Goal: Transaction & Acquisition: Purchase product/service

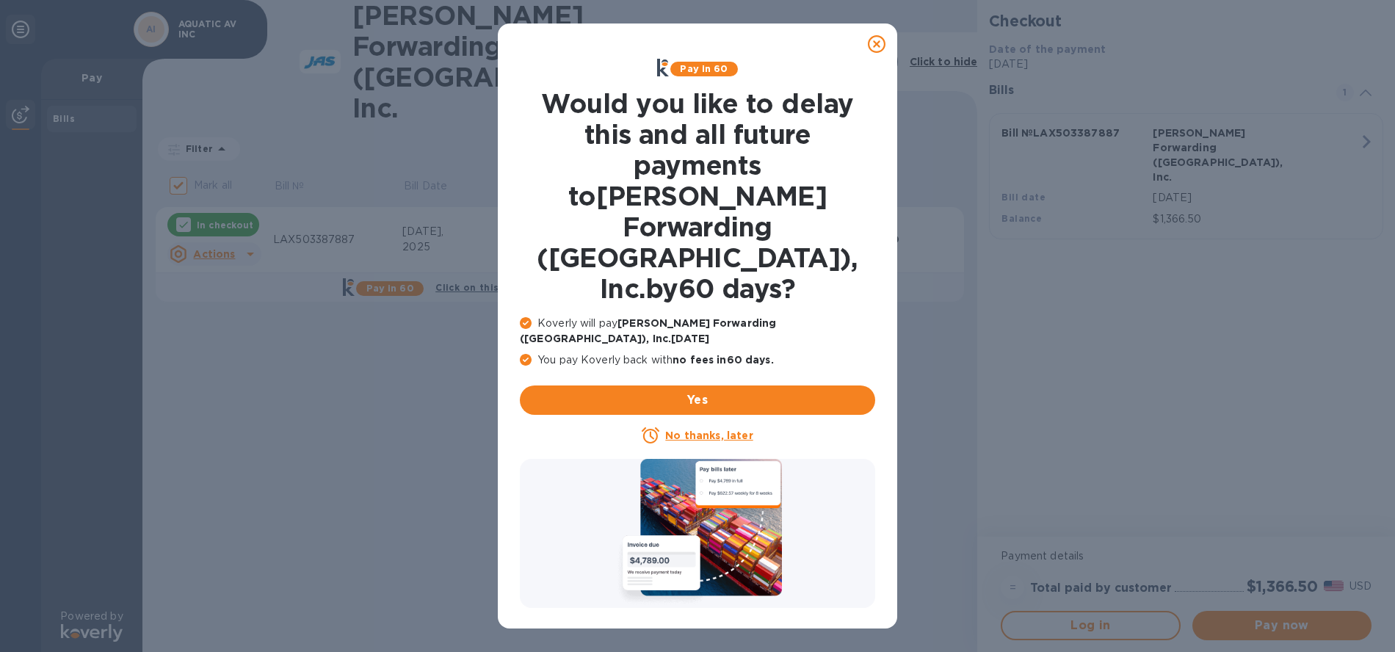
click at [877, 45] on icon at bounding box center [877, 44] width 18 height 18
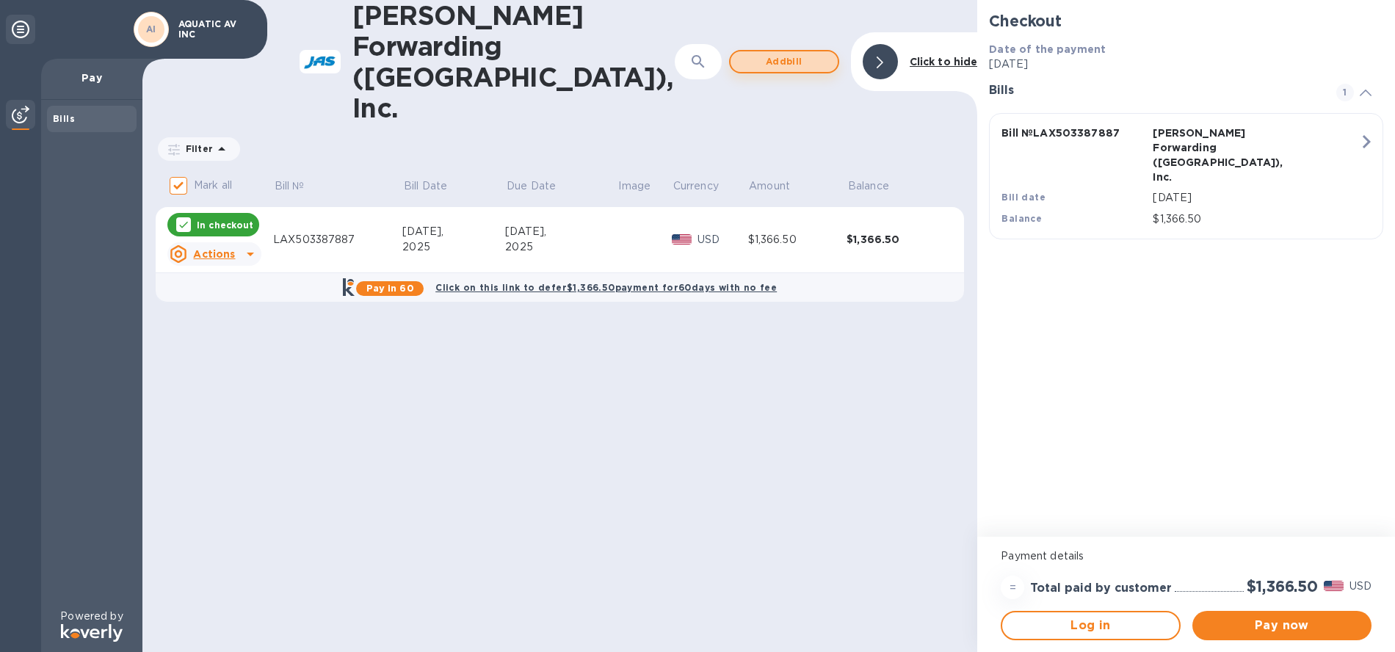
click at [768, 53] on span "Add bill" at bounding box center [784, 62] width 84 height 18
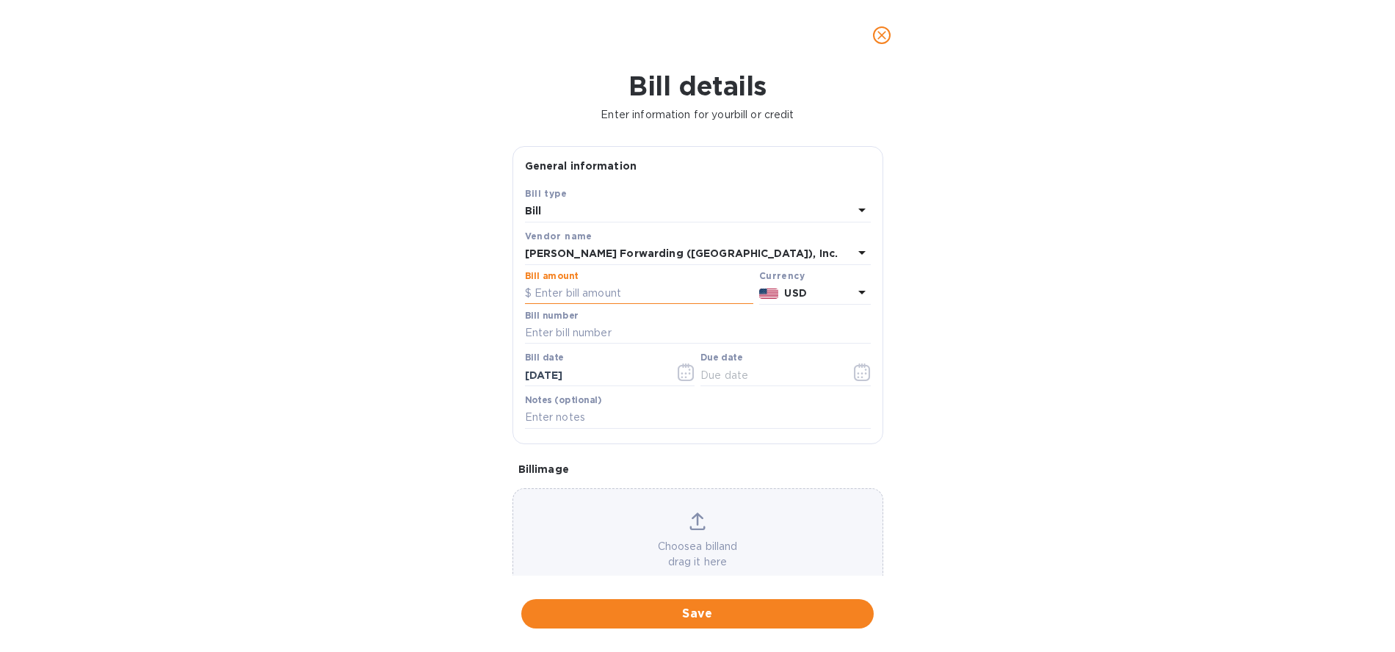
click at [584, 294] on input "text" at bounding box center [639, 294] width 228 height 22
type input "1,366.50"
click at [570, 330] on input "text" at bounding box center [698, 333] width 346 height 22
type input "LAX503387887"
click at [854, 373] on icon "button" at bounding box center [862, 372] width 17 height 18
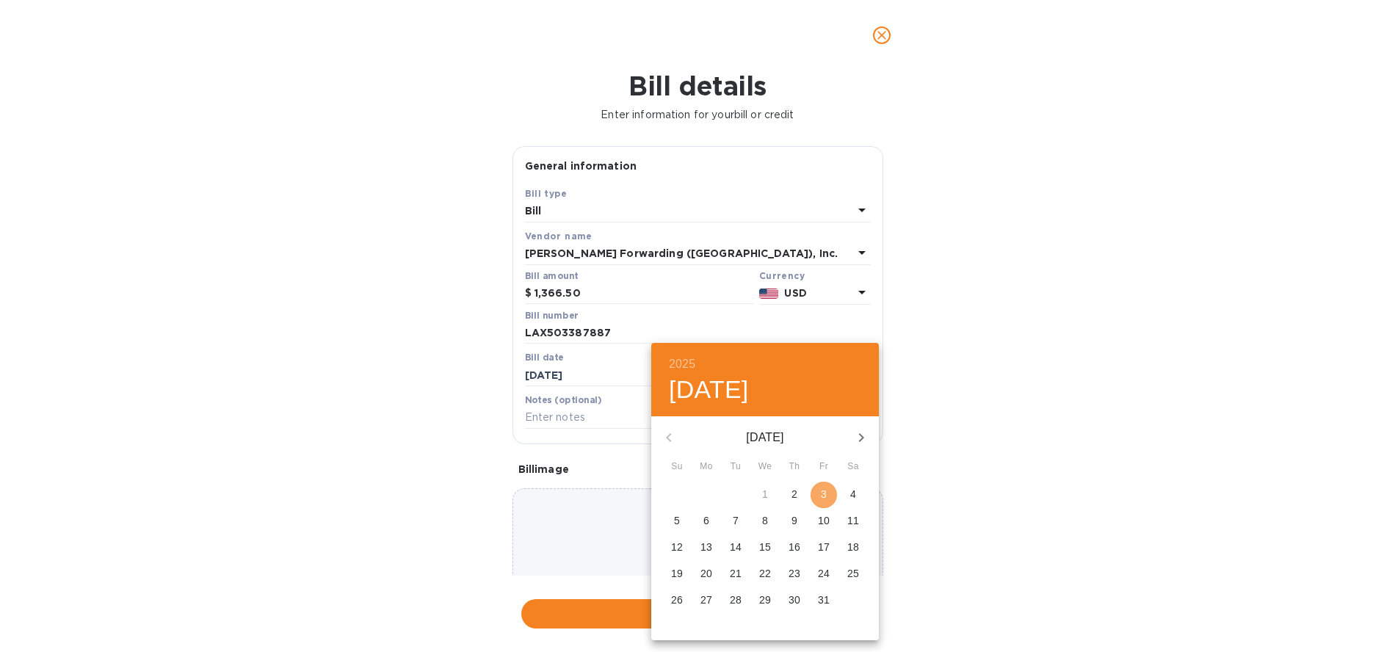
click at [821, 493] on p "3" at bounding box center [824, 494] width 6 height 15
type input "[DATE]"
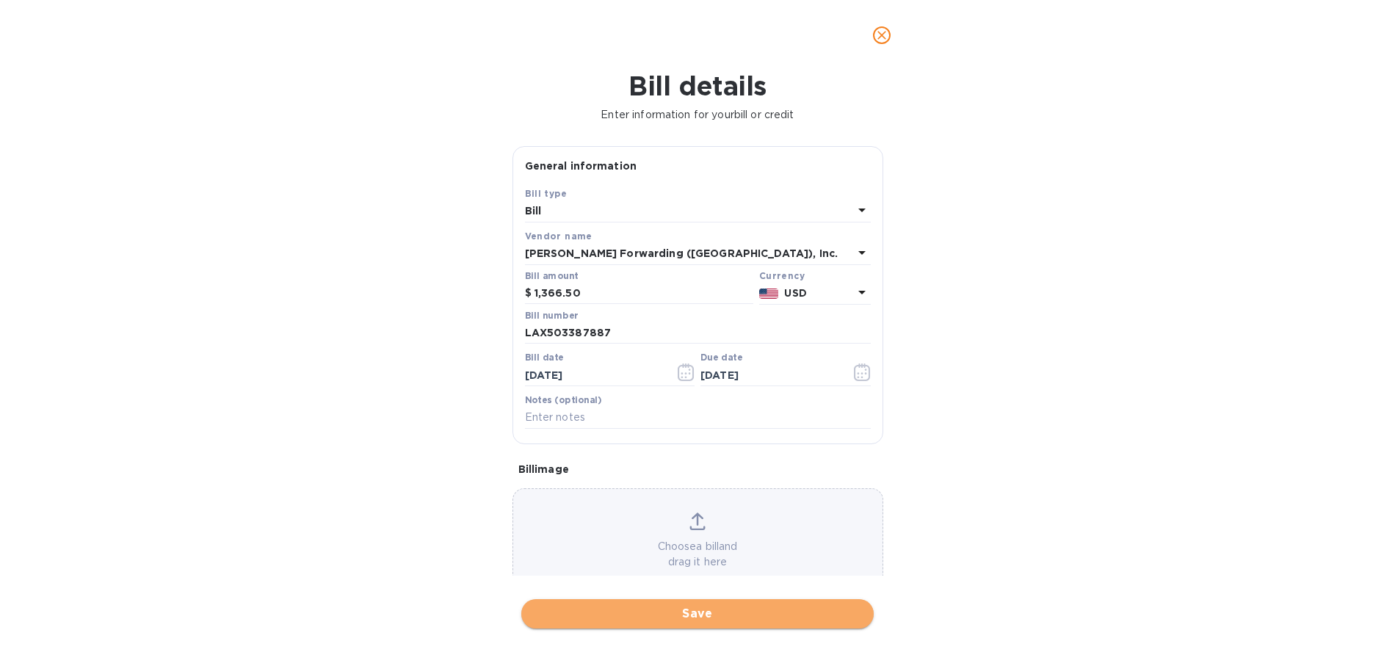
click at [678, 612] on span "Save" at bounding box center [697, 614] width 329 height 18
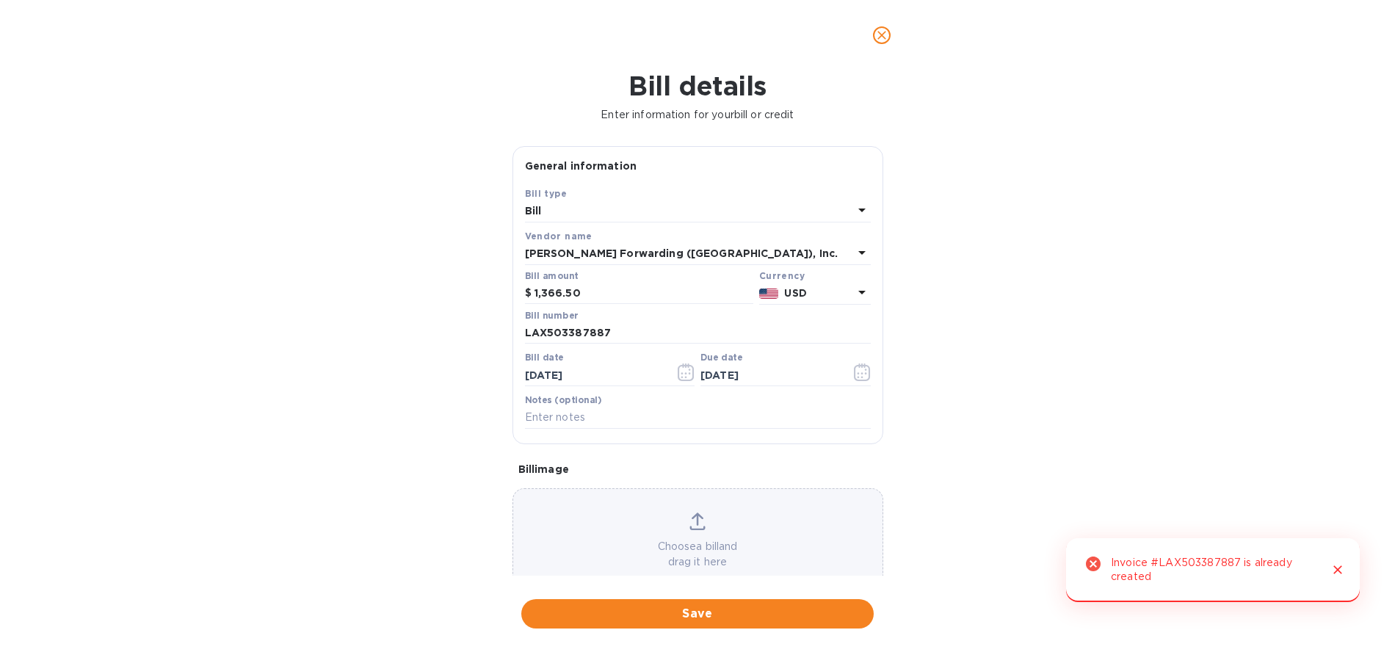
click at [1335, 568] on icon "Close" at bounding box center [1337, 570] width 9 height 9
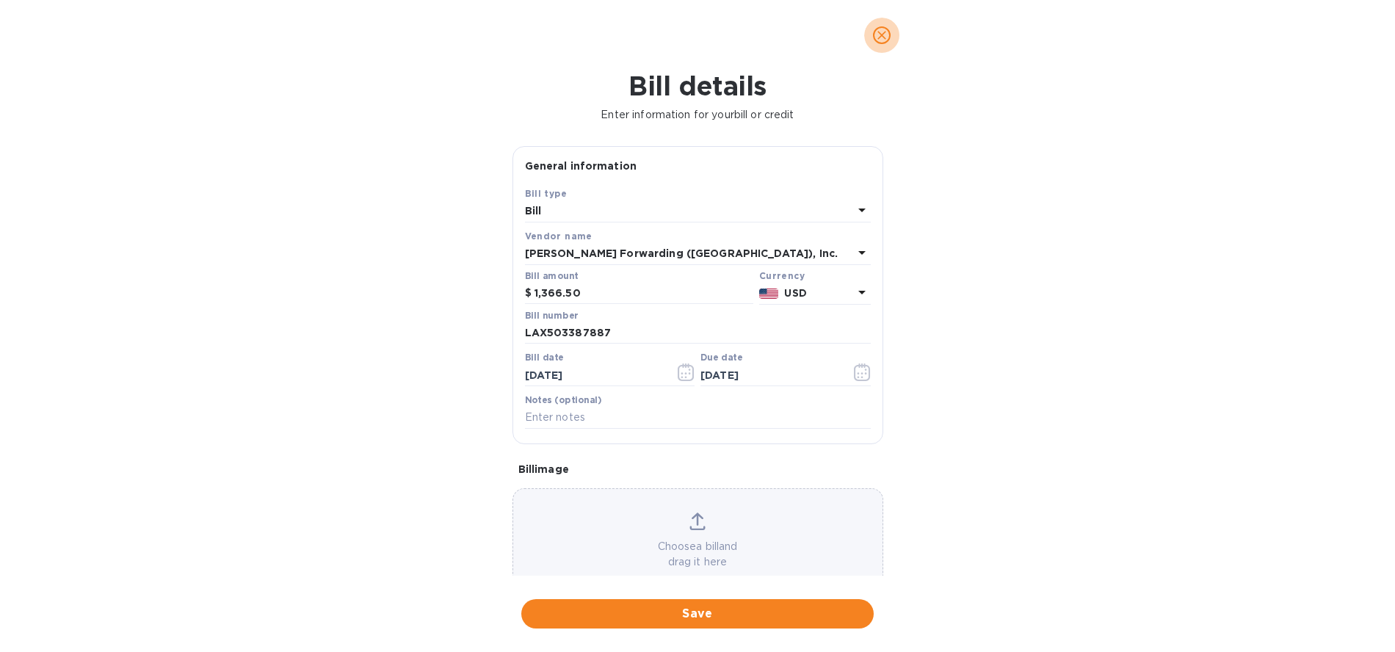
click at [874, 36] on icon "close" at bounding box center [881, 35] width 15 height 15
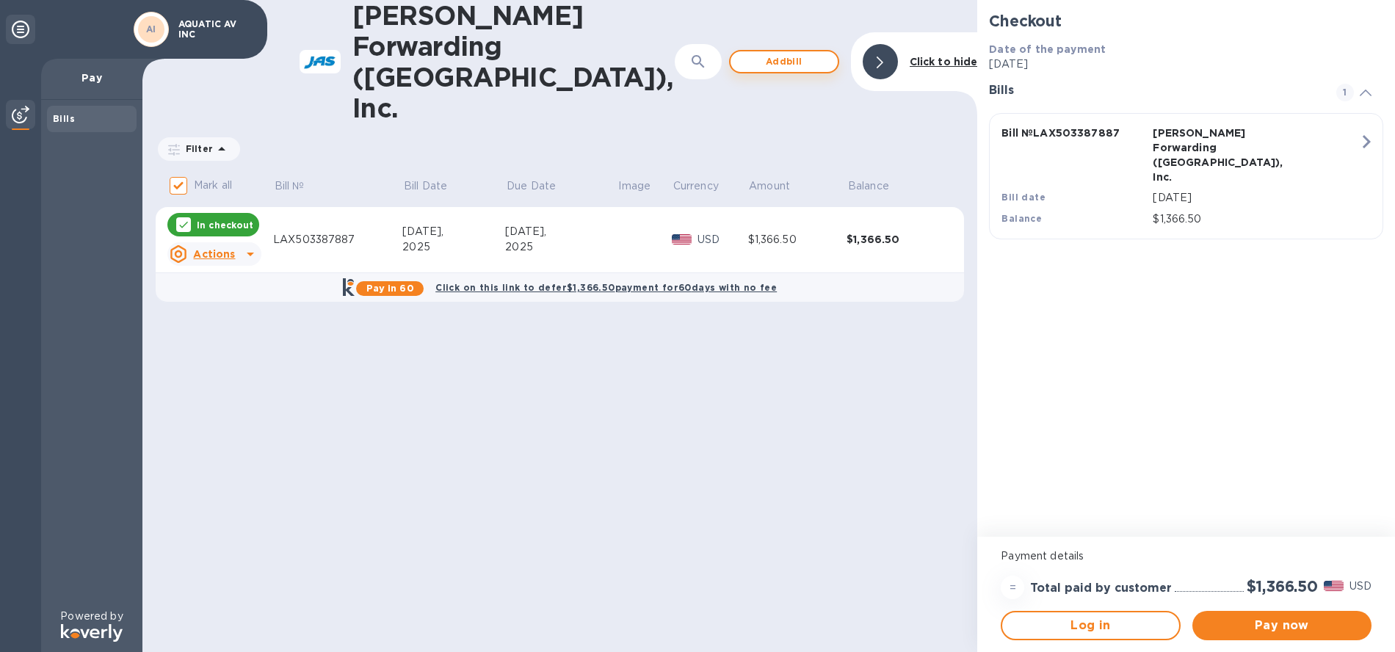
click at [775, 53] on span "Add bill" at bounding box center [784, 62] width 84 height 18
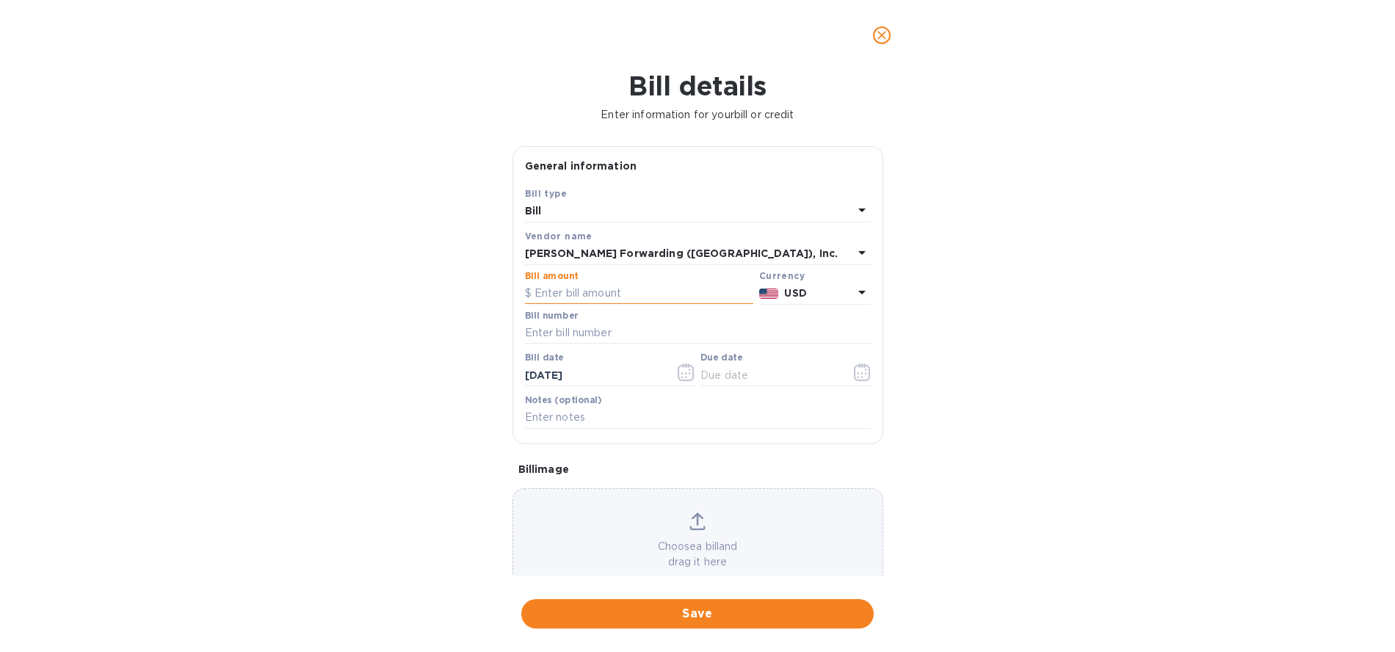
click at [639, 294] on input "text" at bounding box center [639, 294] width 228 height 22
type input "1,102.00"
click at [619, 330] on input "text" at bounding box center [698, 333] width 346 height 22
type input "LAX503382424"
click at [854, 373] on icon "button" at bounding box center [862, 372] width 16 height 18
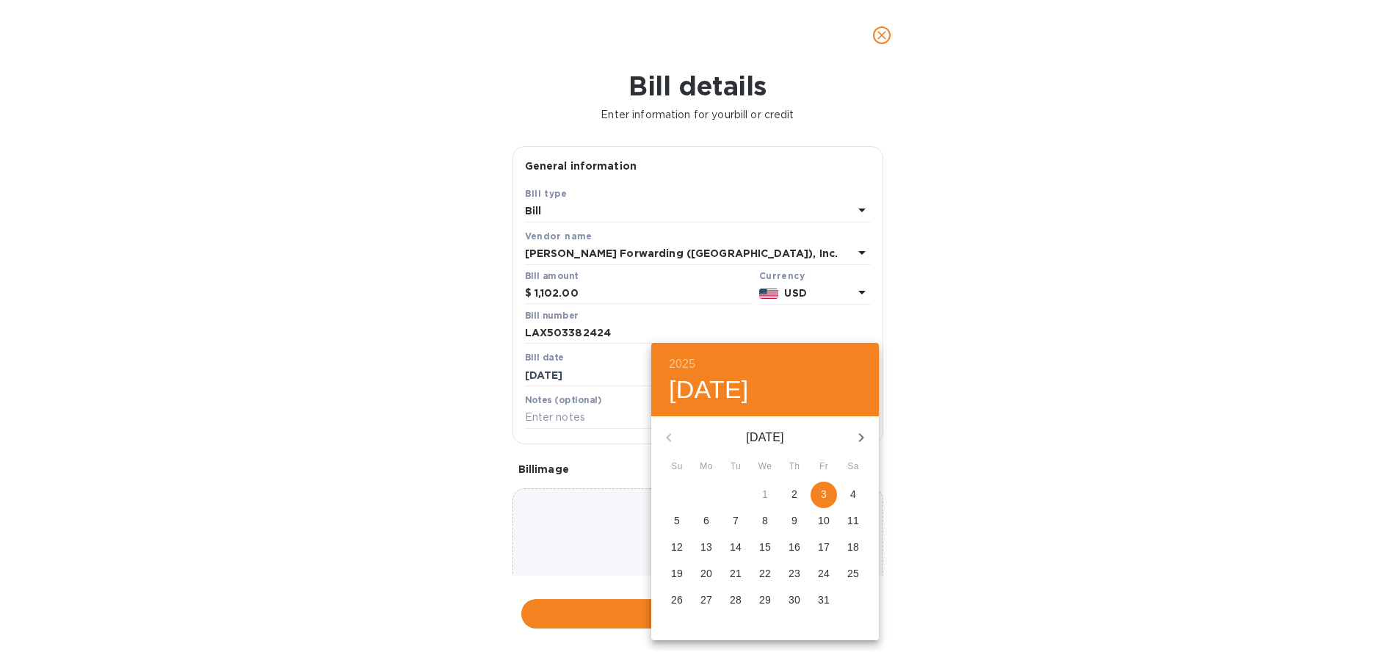
click at [822, 498] on p "3" at bounding box center [824, 494] width 6 height 15
type input "[DATE]"
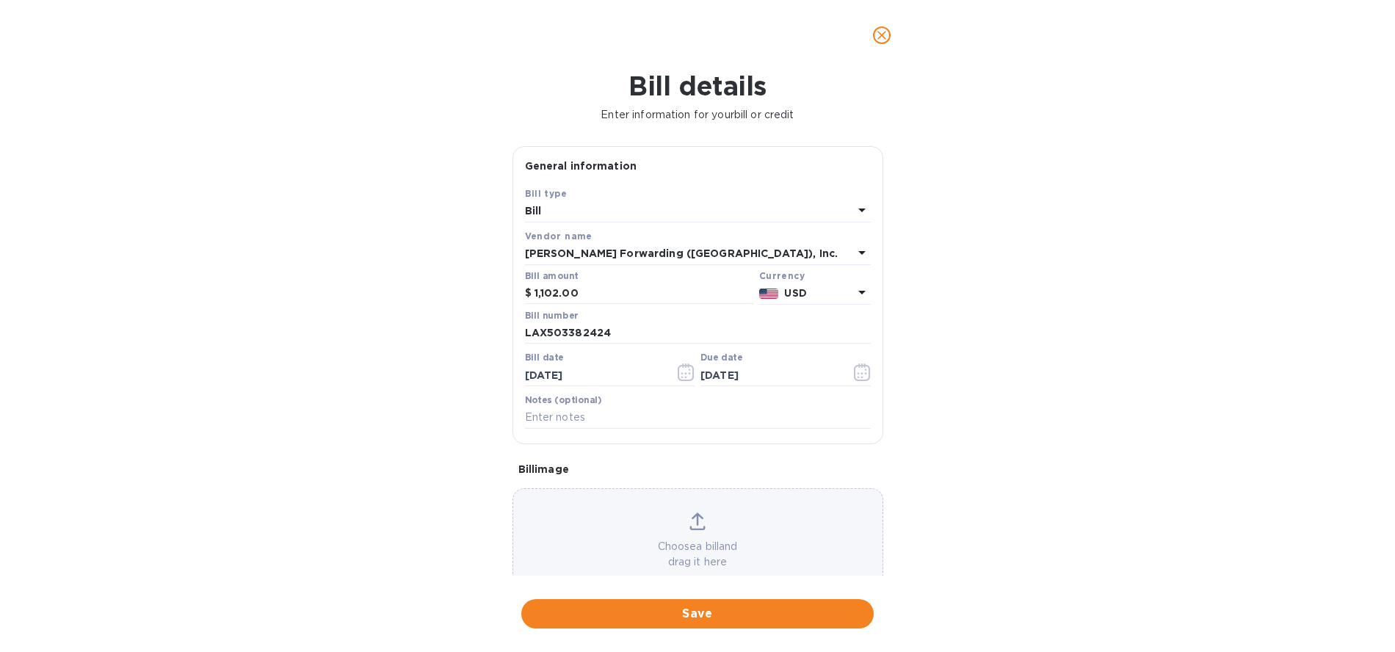
drag, startPoint x: 882, startPoint y: 526, endPoint x: 879, endPoint y: 556, distance: 30.3
click at [882, 554] on div "General information Save Bill type [PERSON_NAME] name [PERSON_NAME] Forwarding …" at bounding box center [697, 360] width 385 height 429
click at [702, 610] on span "Save" at bounding box center [697, 614] width 329 height 18
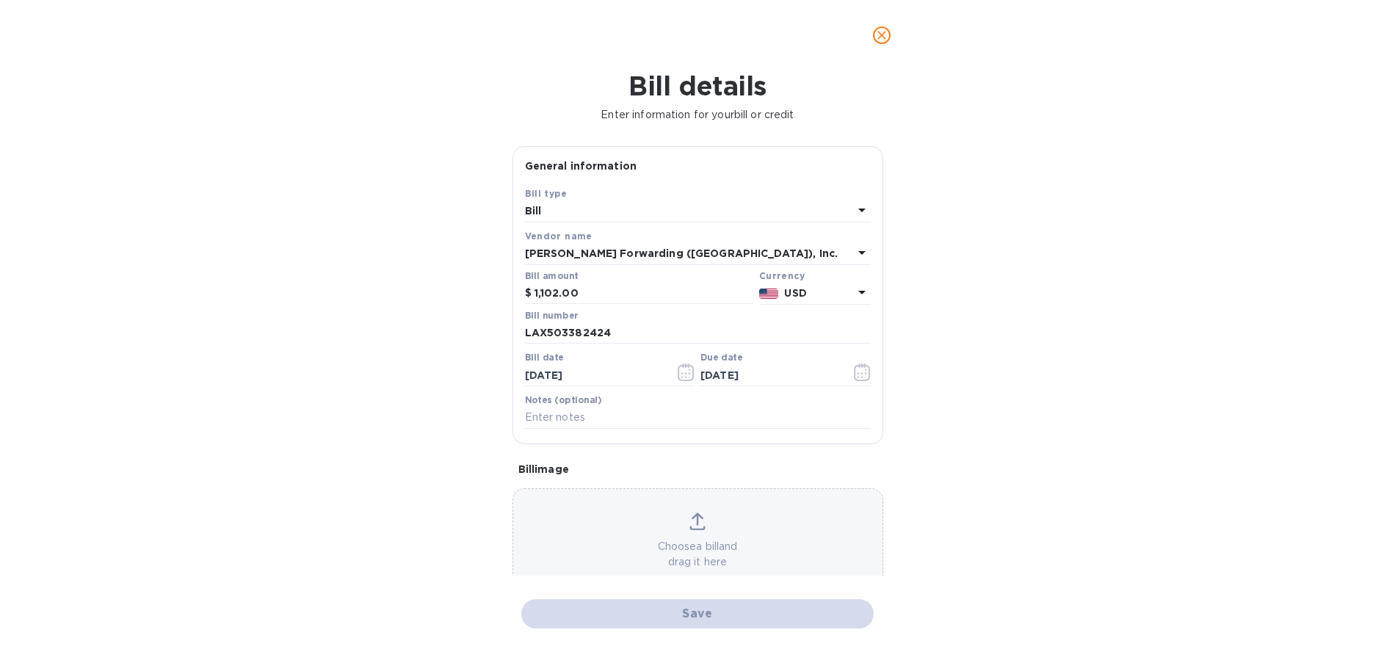
checkbox input "false"
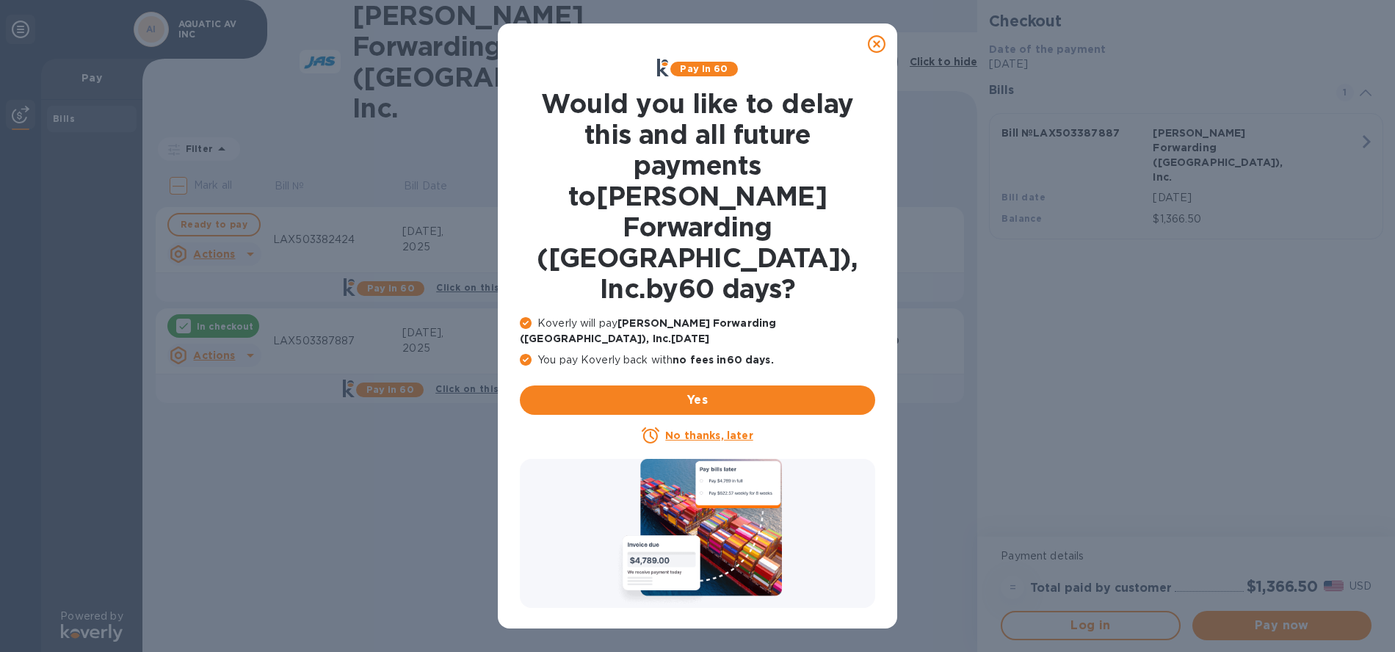
click at [878, 43] on icon at bounding box center [877, 44] width 18 height 18
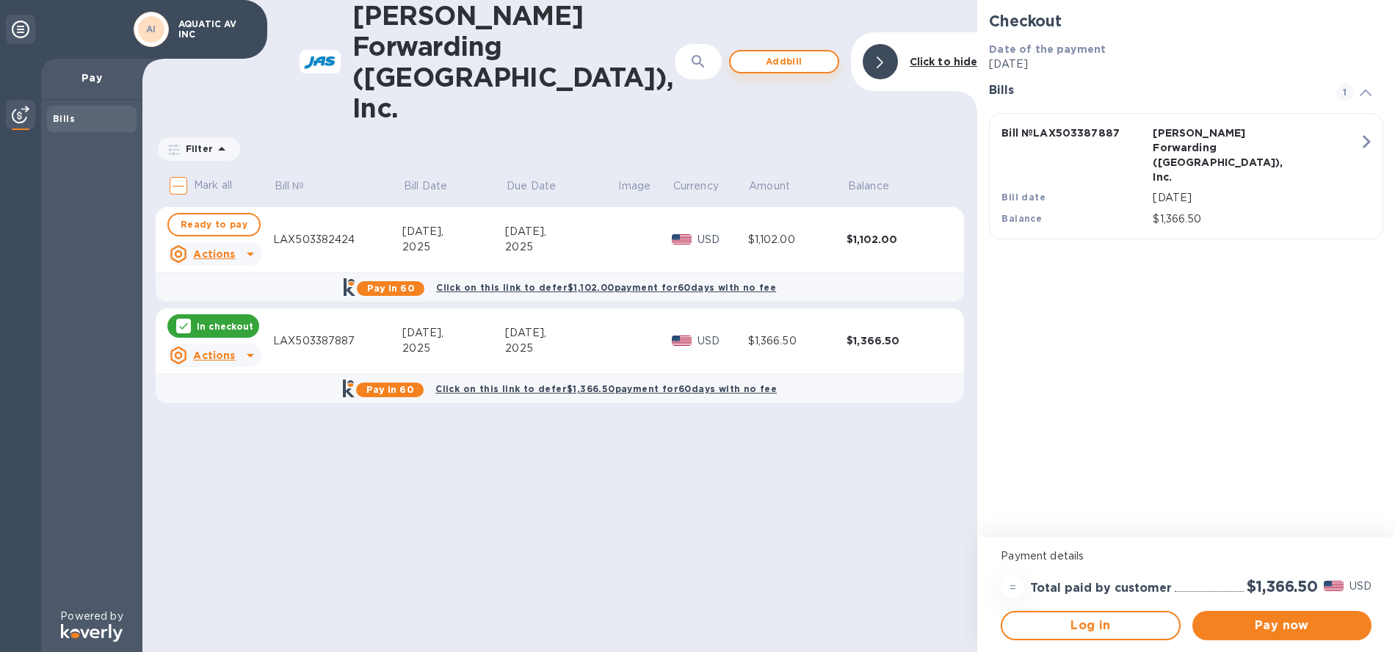
click at [761, 53] on span "Add bill" at bounding box center [784, 62] width 84 height 18
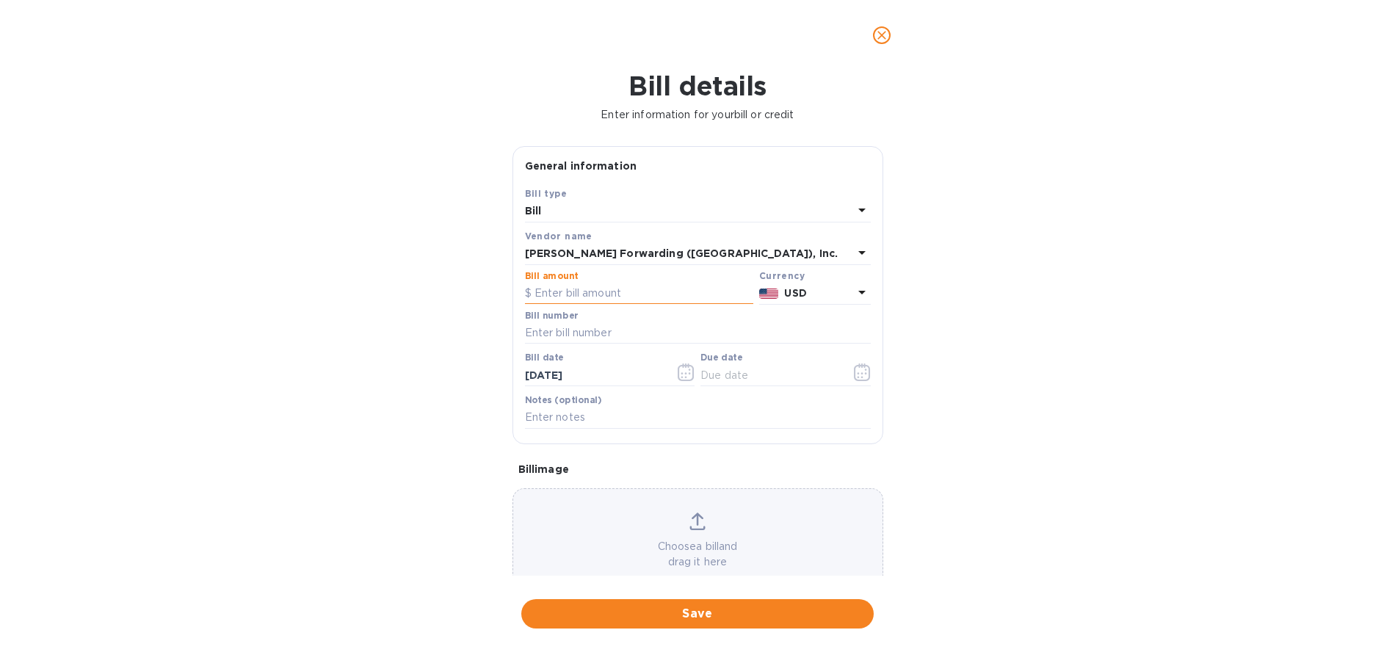
click at [551, 294] on input "text" at bounding box center [639, 294] width 228 height 22
type input "1,366.50"
click at [543, 330] on input "text" at bounding box center [698, 333] width 346 height 22
type input "LAX503387887"
click at [854, 367] on icon "button" at bounding box center [862, 372] width 17 height 18
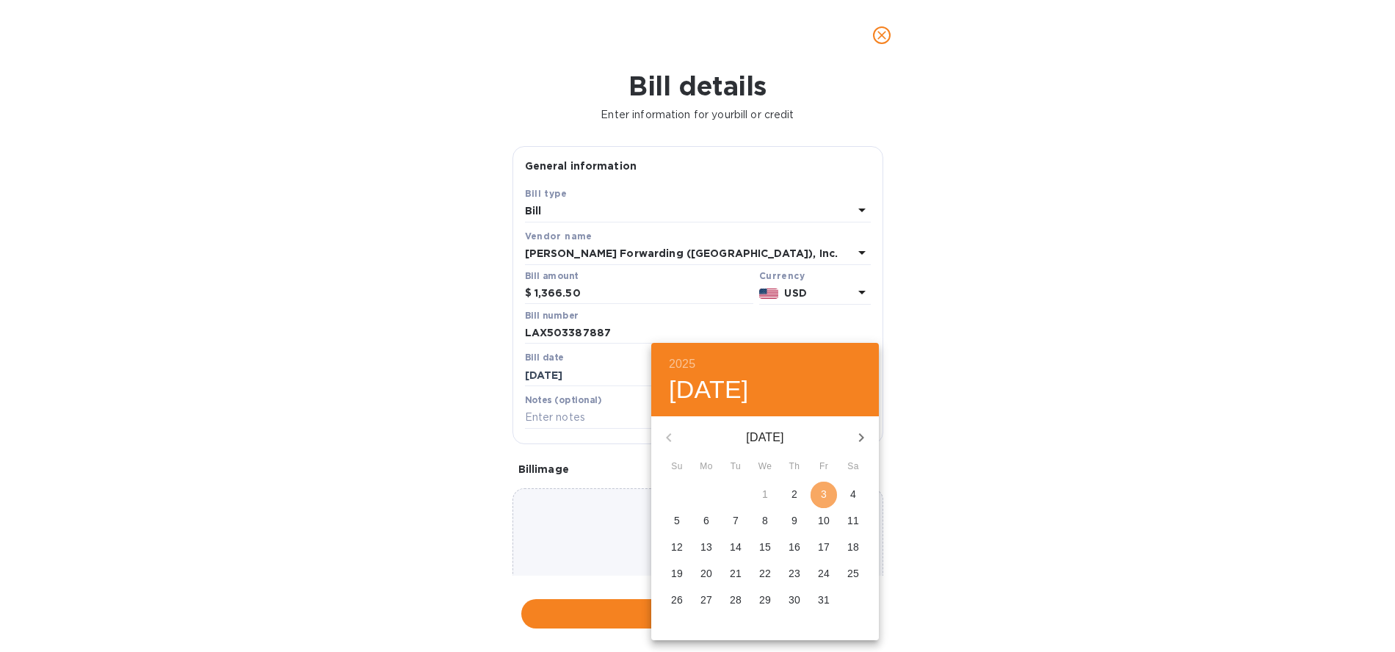
click at [819, 491] on span "3" at bounding box center [824, 494] width 26 height 15
type input "[DATE]"
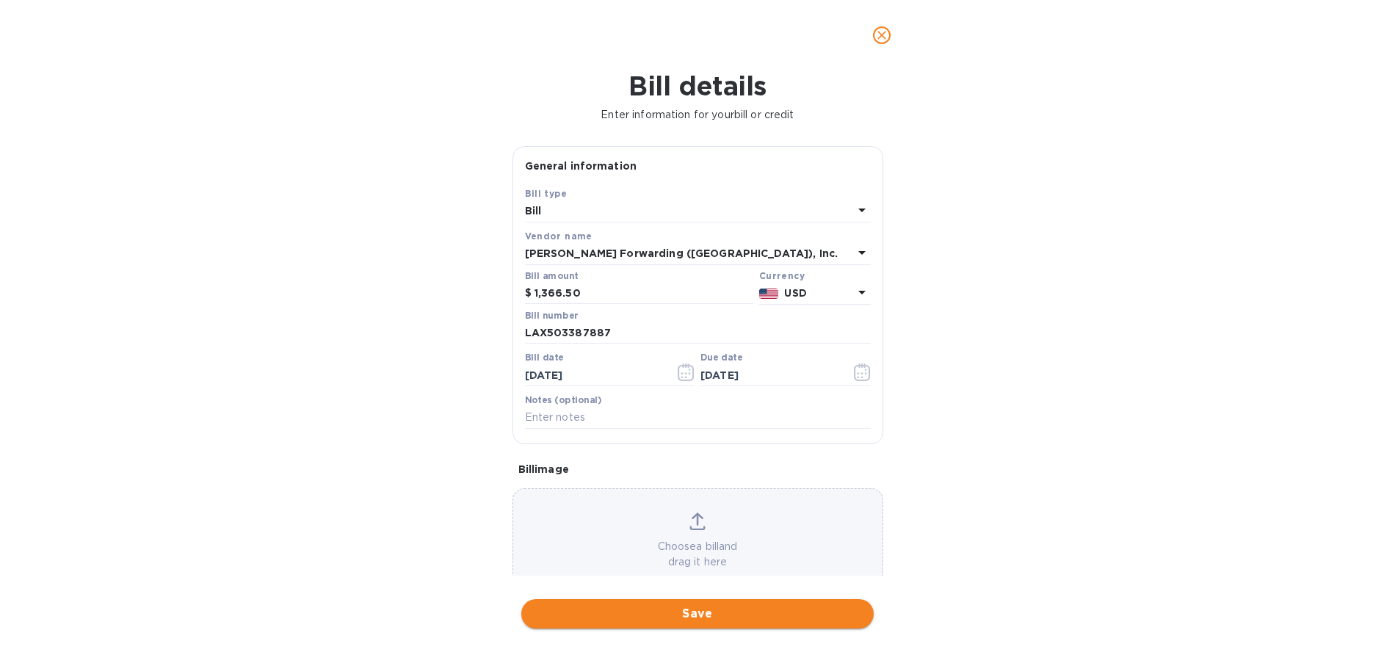
click at [703, 617] on span "Save" at bounding box center [697, 614] width 329 height 18
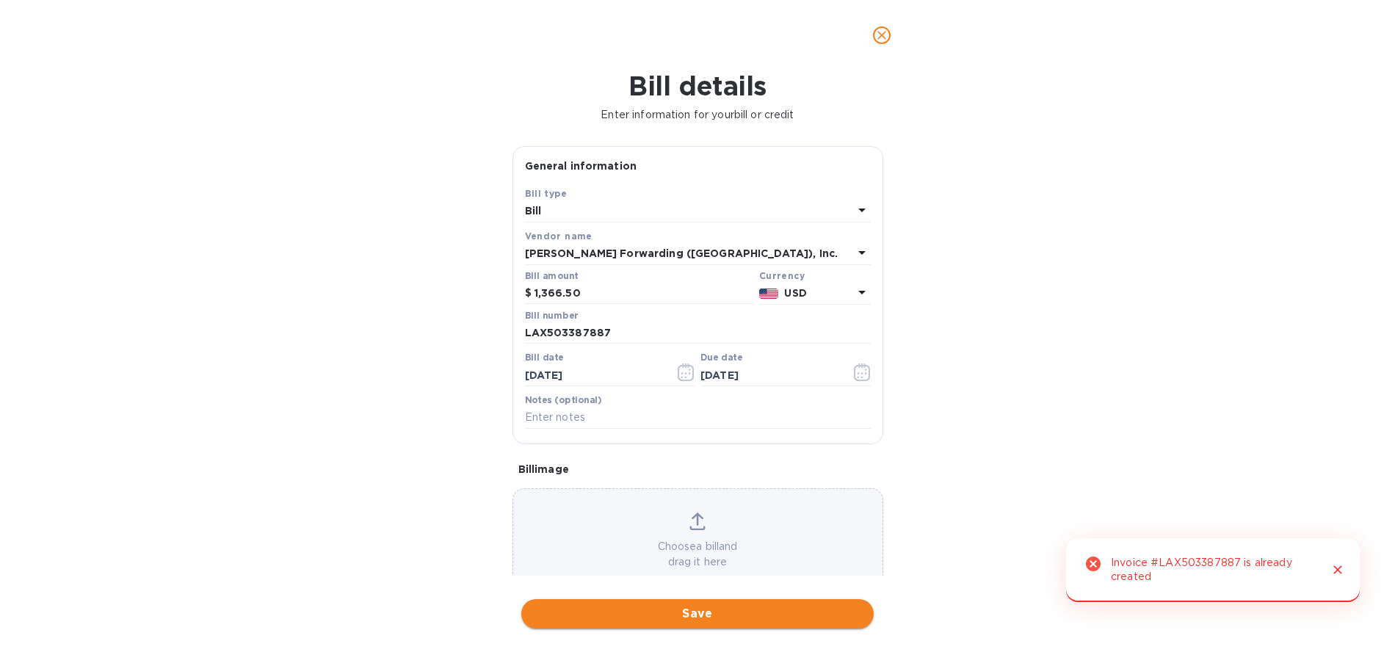
click at [697, 613] on span "Save" at bounding box center [697, 614] width 329 height 18
click at [1338, 488] on icon "Close" at bounding box center [1337, 491] width 15 height 15
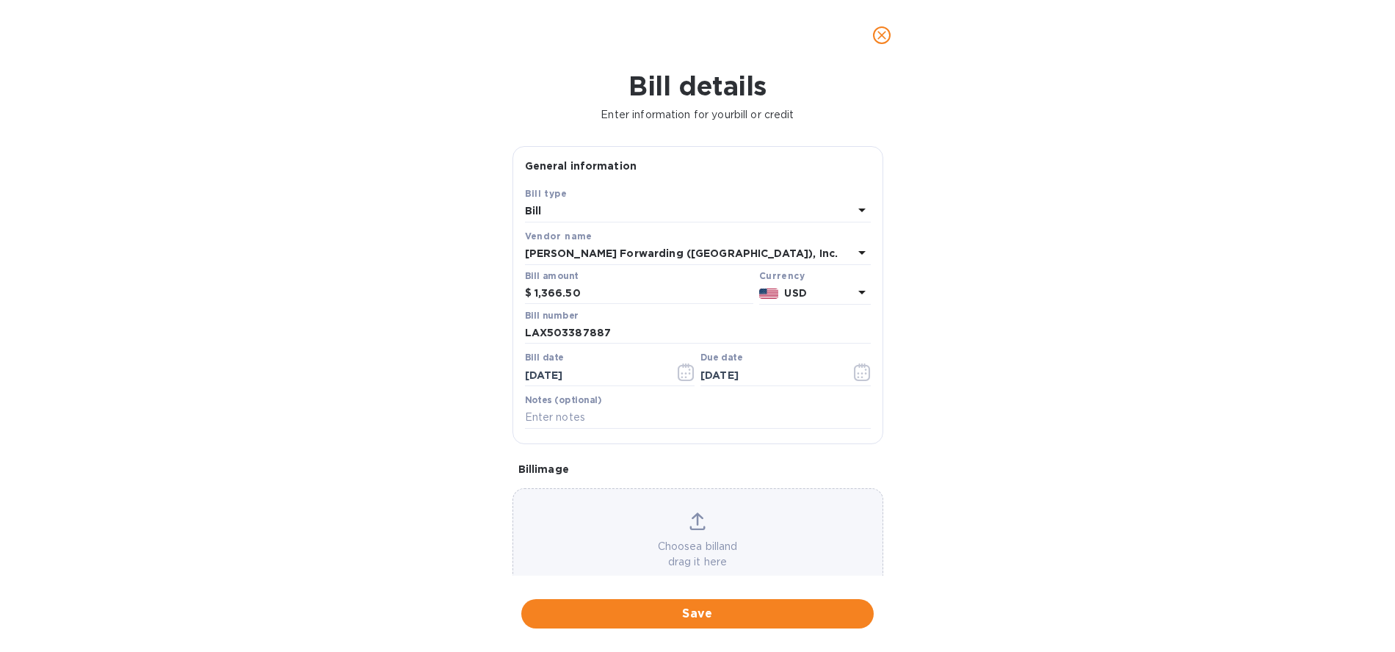
click at [1337, 570] on div "Bill details Enter information for your bill or credit General information Save…" at bounding box center [697, 360] width 1395 height 581
drag, startPoint x: 592, startPoint y: 294, endPoint x: 534, endPoint y: 280, distance: 59.8
click at [534, 280] on div "Bill amount $ 1,366.50" at bounding box center [639, 288] width 228 height 34
type input "5"
type input "1,439.75"
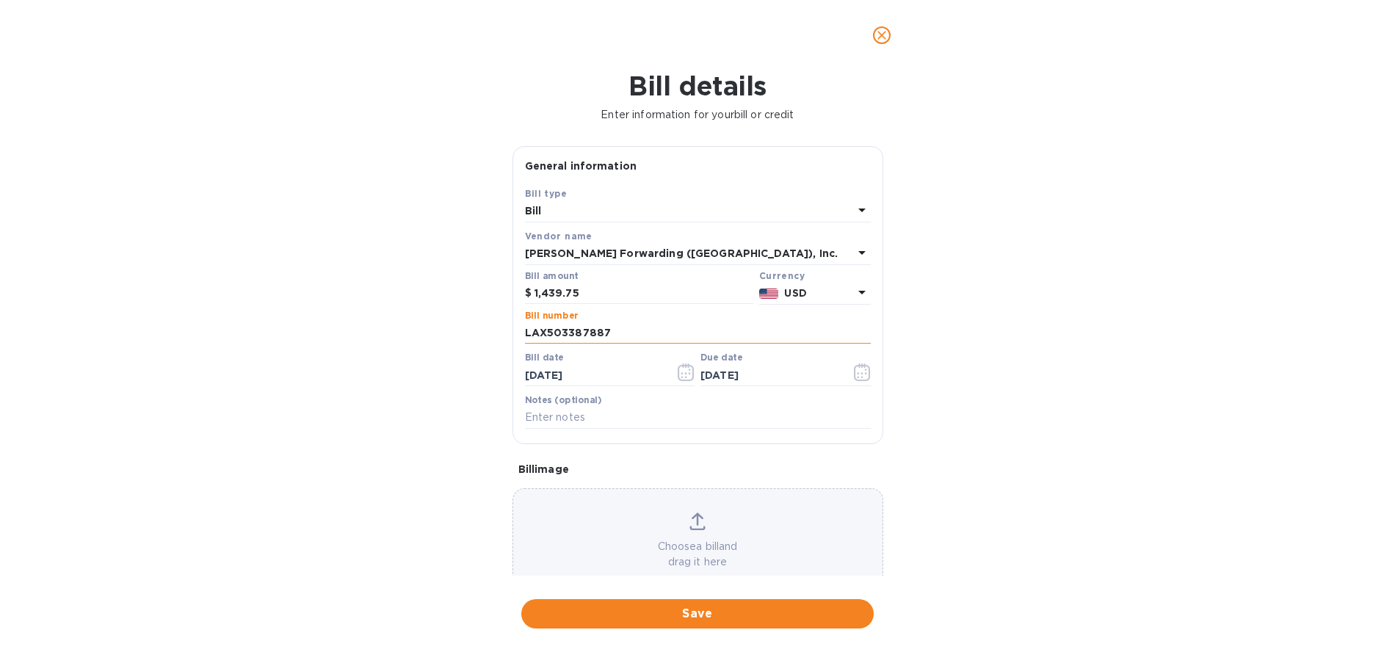
click at [615, 336] on input "LAX503387887" at bounding box center [698, 333] width 346 height 22
type input "LAX503403261"
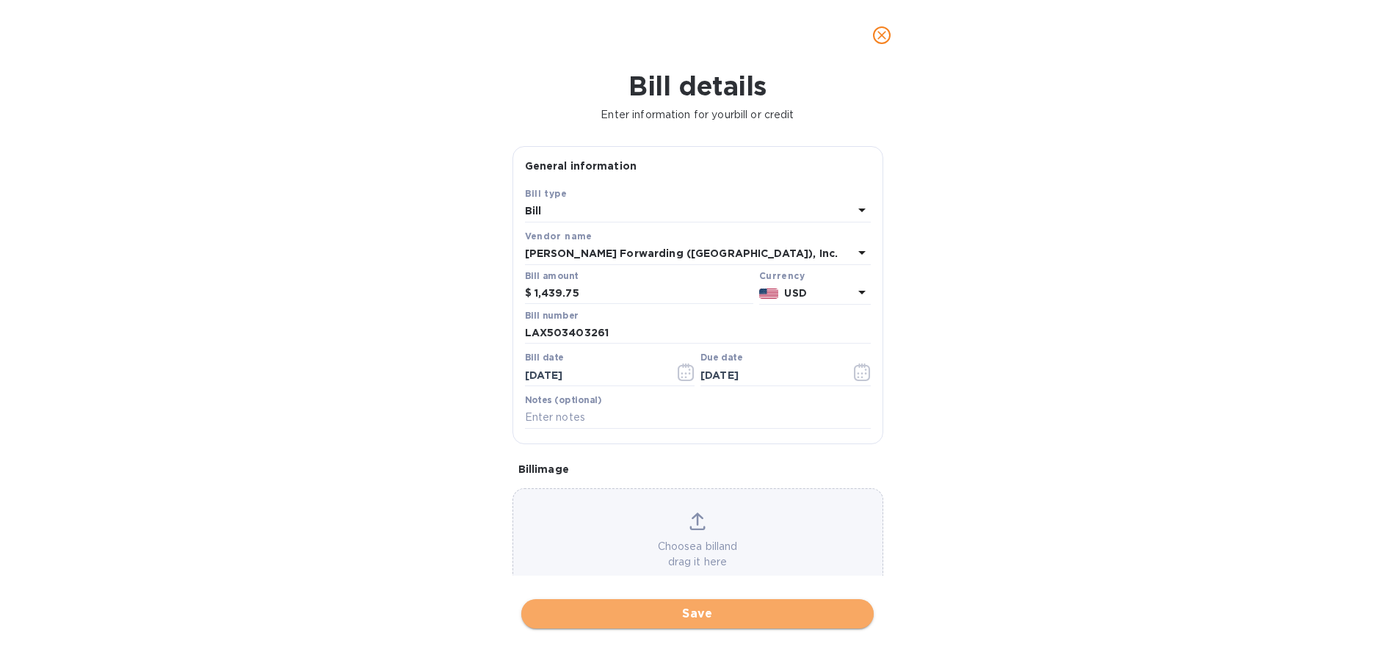
click at [706, 611] on span "Save" at bounding box center [697, 614] width 329 height 18
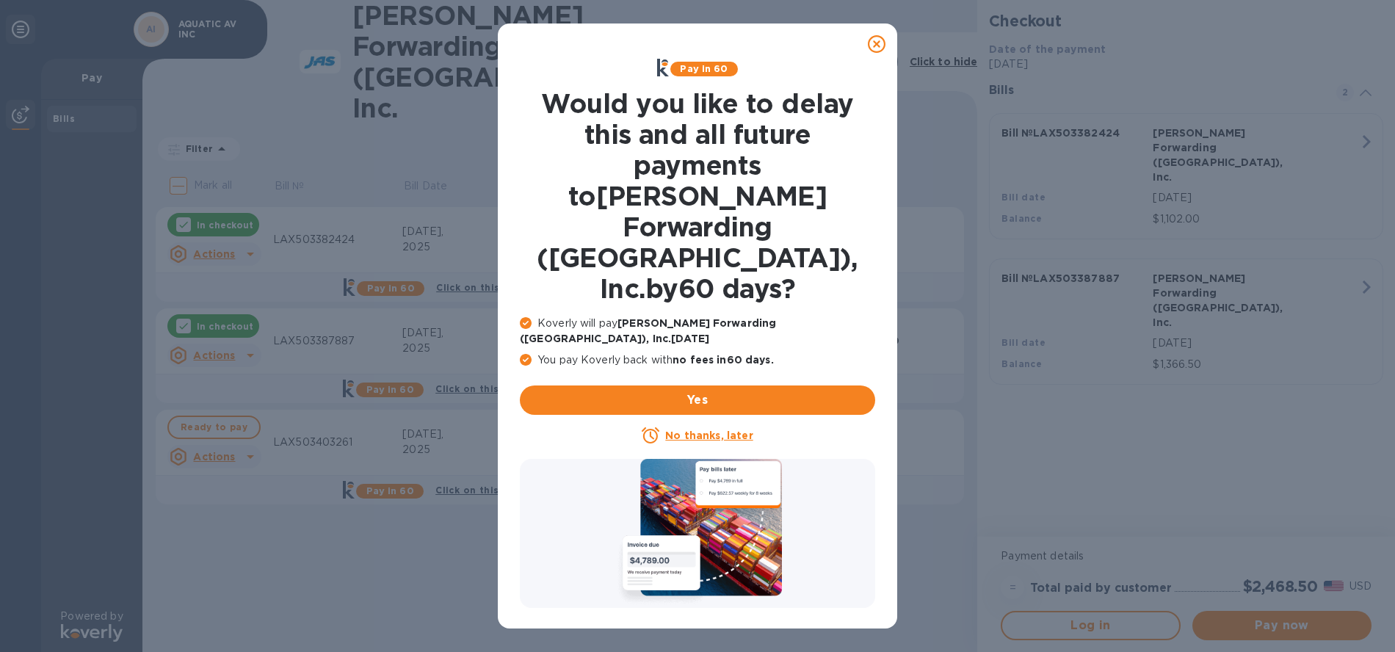
click at [877, 42] on icon at bounding box center [877, 44] width 18 height 18
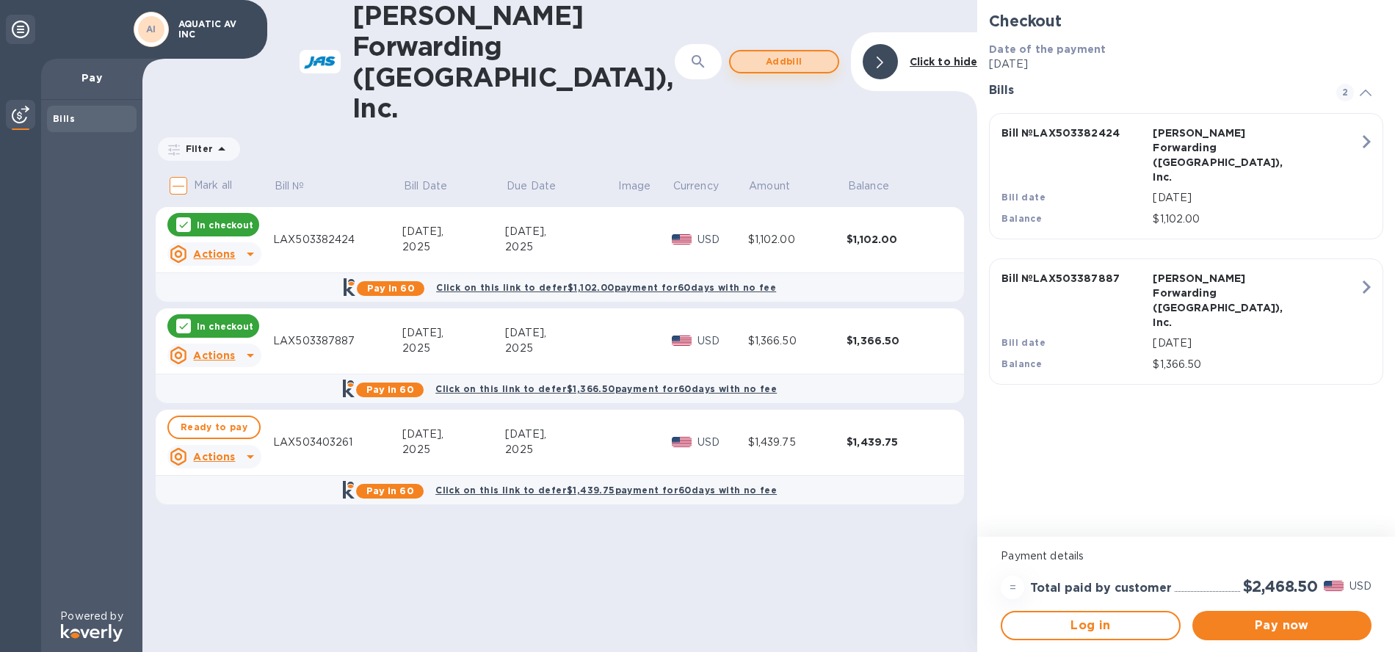
click at [792, 53] on span "Add bill" at bounding box center [784, 62] width 84 height 18
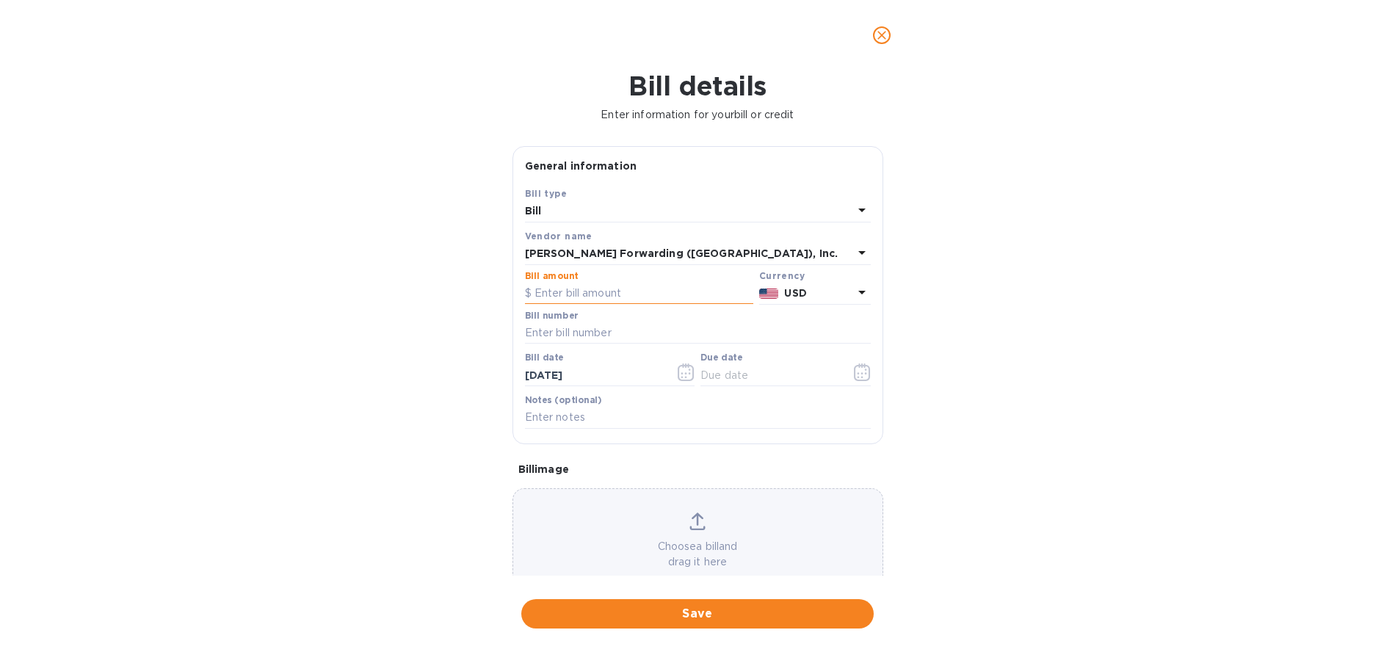
click at [577, 294] on input "text" at bounding box center [639, 294] width 228 height 22
type input "1,394.38"
click at [578, 336] on input "text" at bounding box center [698, 333] width 346 height 22
type input "LAX503407515"
click at [854, 375] on icon "button" at bounding box center [862, 372] width 17 height 18
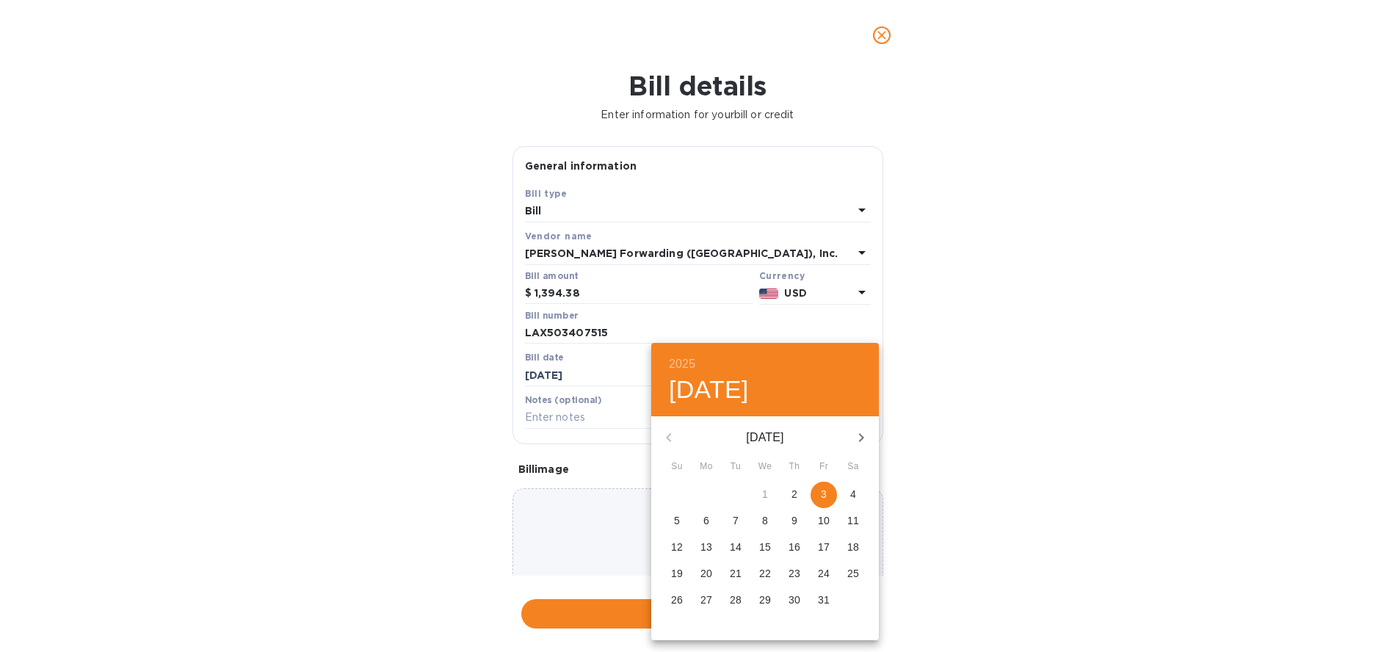
click at [828, 493] on span "3" at bounding box center [824, 494] width 26 height 15
type input "[DATE]"
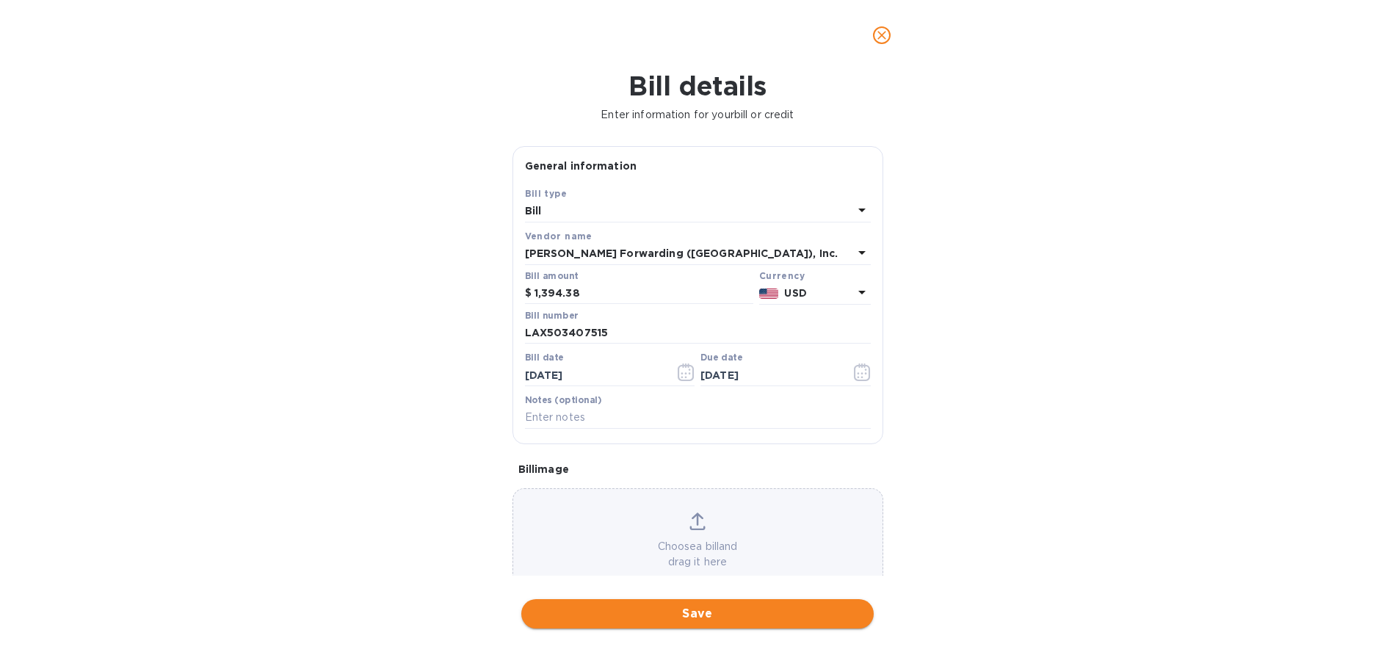
click at [706, 614] on span "Save" at bounding box center [697, 614] width 329 height 18
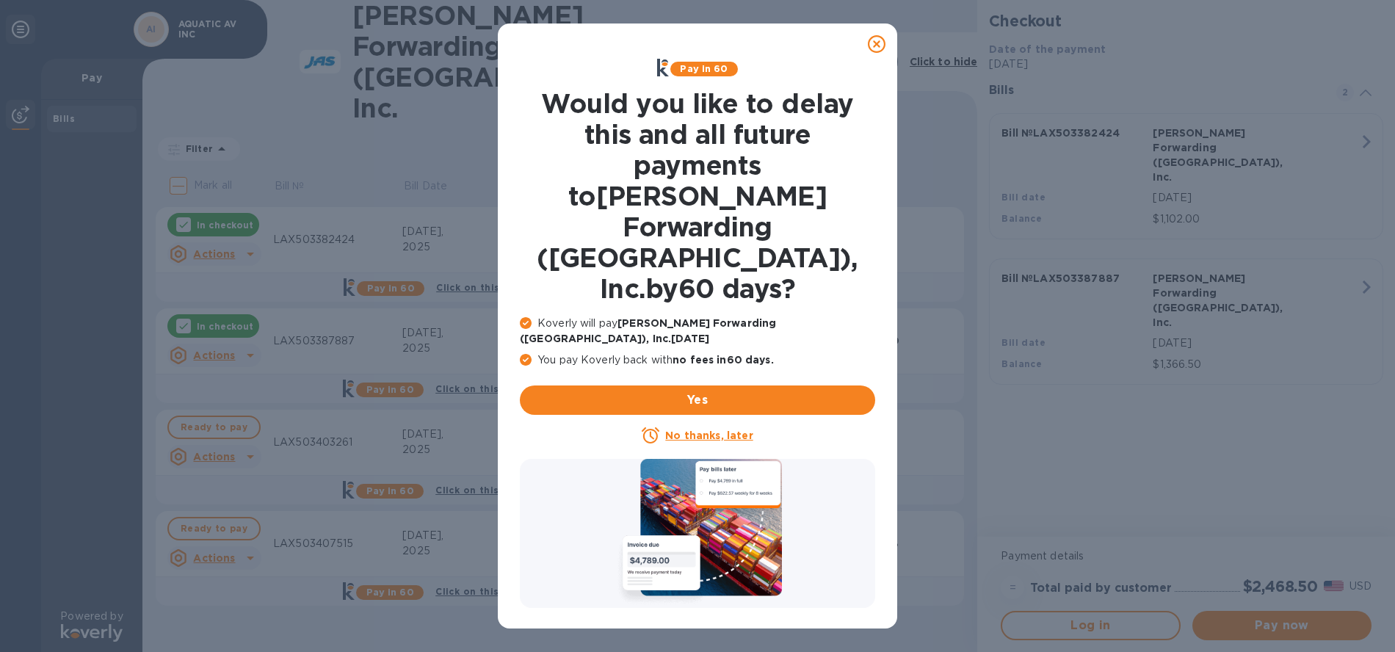
click at [882, 43] on icon at bounding box center [877, 44] width 18 height 18
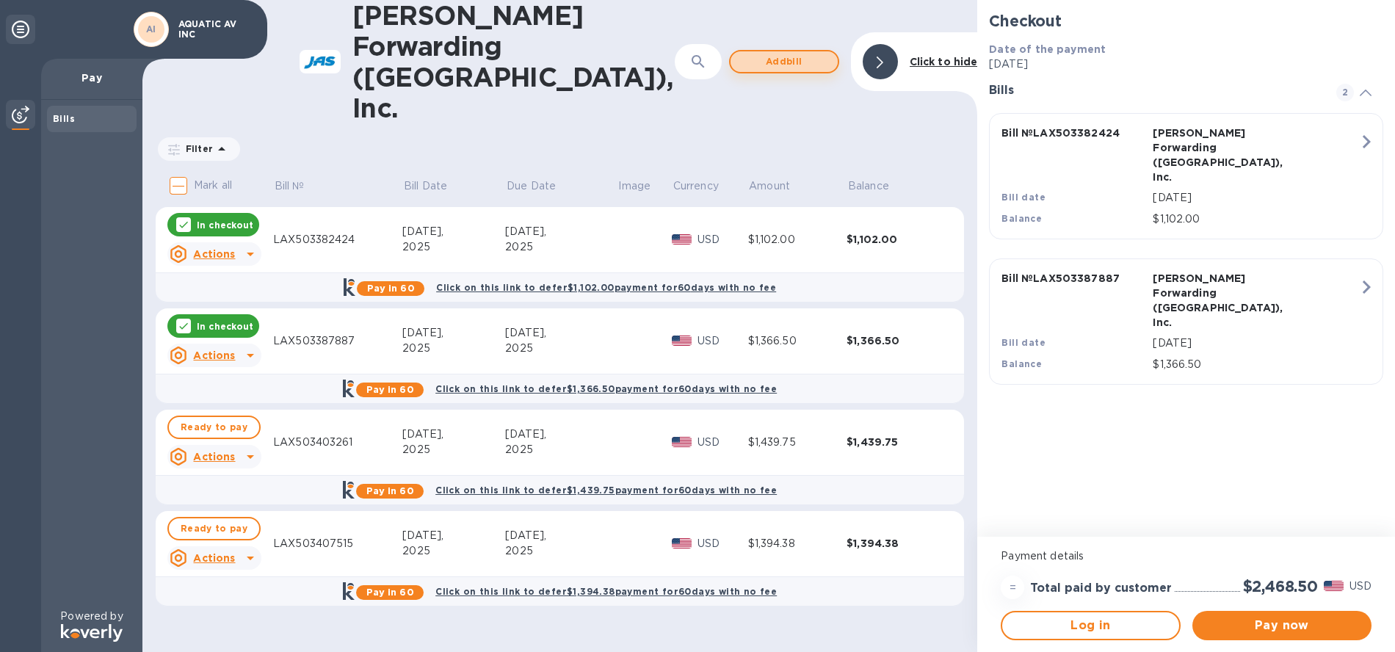
click at [771, 53] on span "Add bill" at bounding box center [784, 62] width 84 height 18
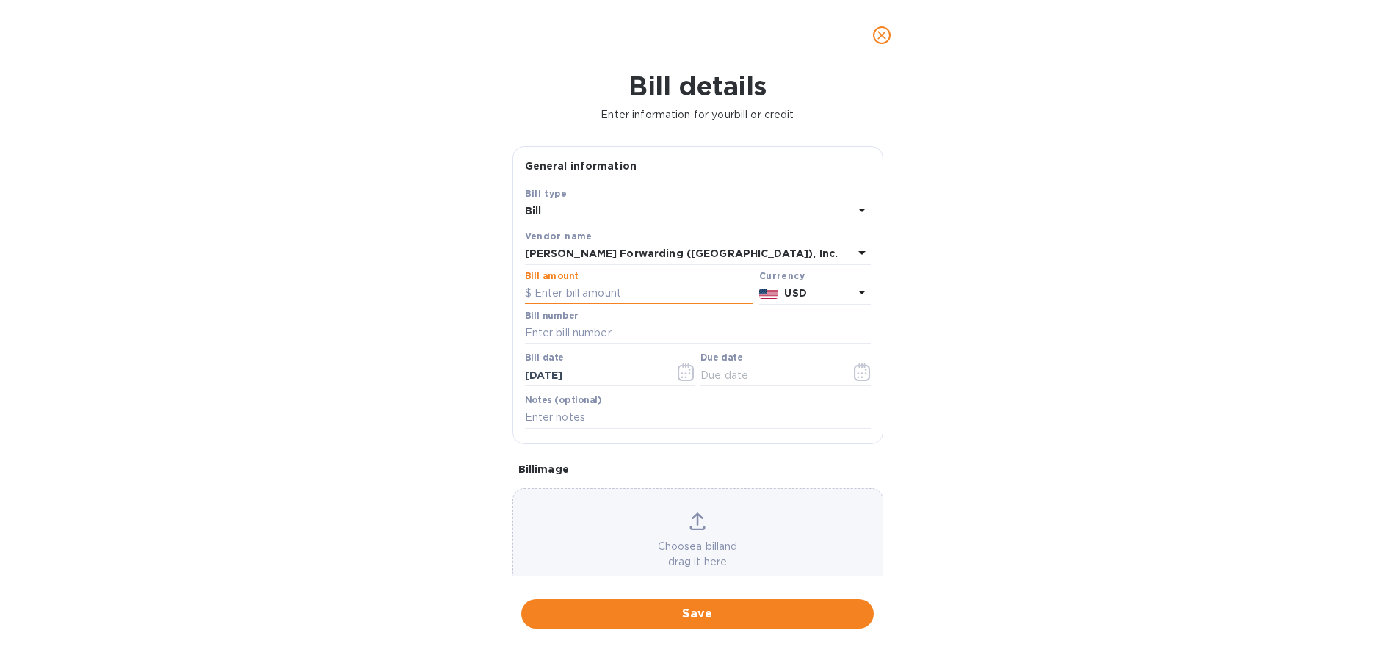
click at [556, 295] on input "text" at bounding box center [639, 294] width 228 height 22
type input "1,643.98"
click at [556, 336] on input "text" at bounding box center [698, 333] width 346 height 22
type input "LAX503407673"
click at [854, 380] on icon "button" at bounding box center [862, 372] width 17 height 18
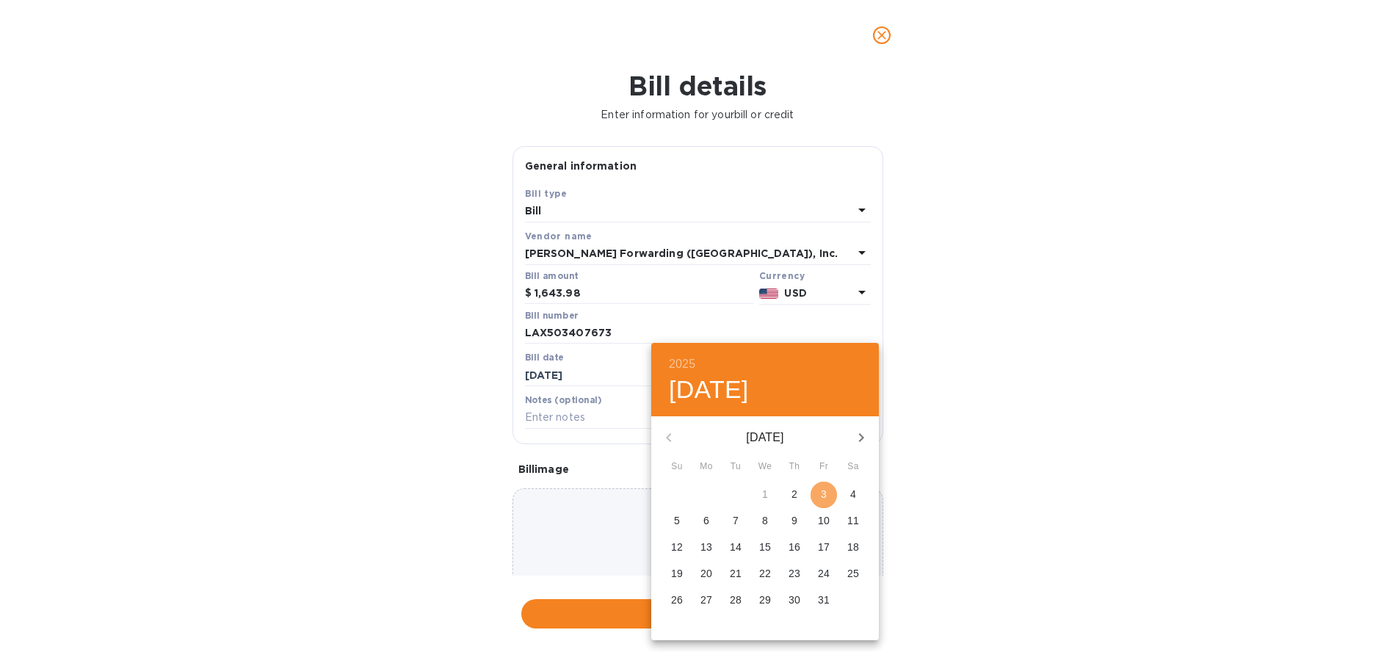
click at [818, 493] on span "3" at bounding box center [824, 494] width 26 height 15
type input "[DATE]"
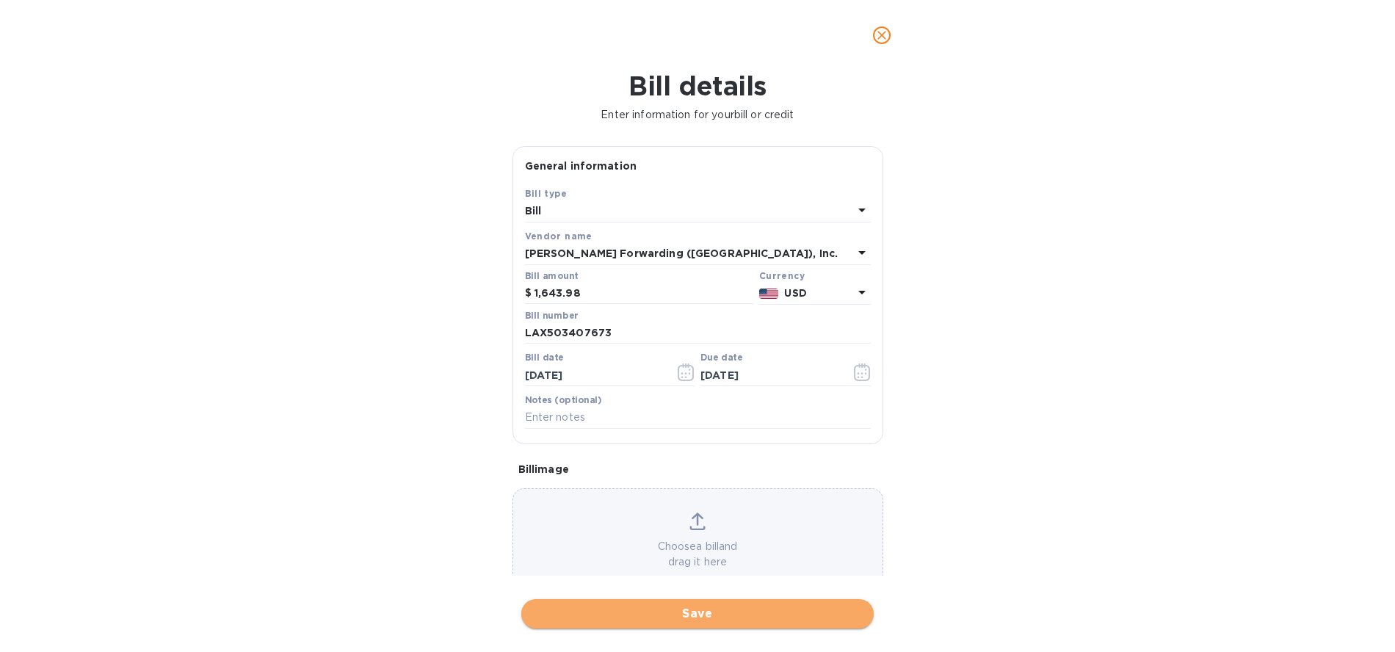
drag, startPoint x: 694, startPoint y: 615, endPoint x: 731, endPoint y: 504, distance: 117.0
click at [694, 614] on span "Save" at bounding box center [697, 614] width 329 height 18
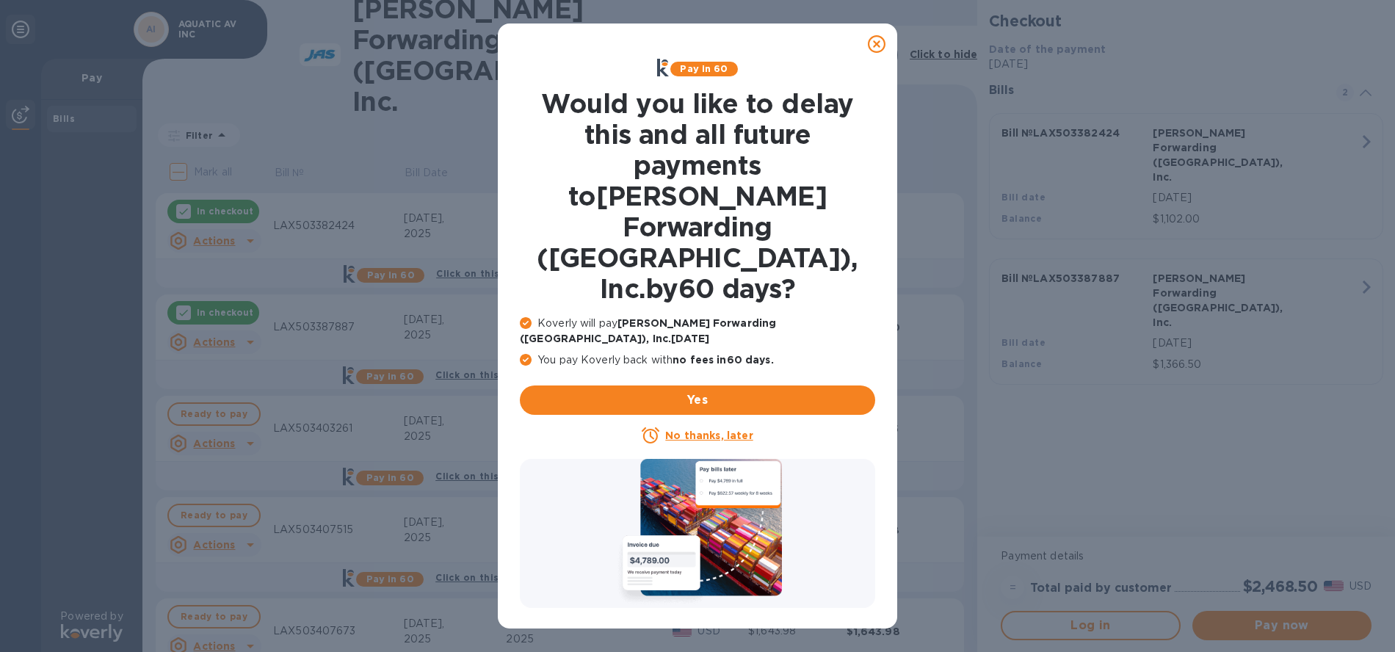
click at [877, 39] on icon at bounding box center [877, 44] width 18 height 18
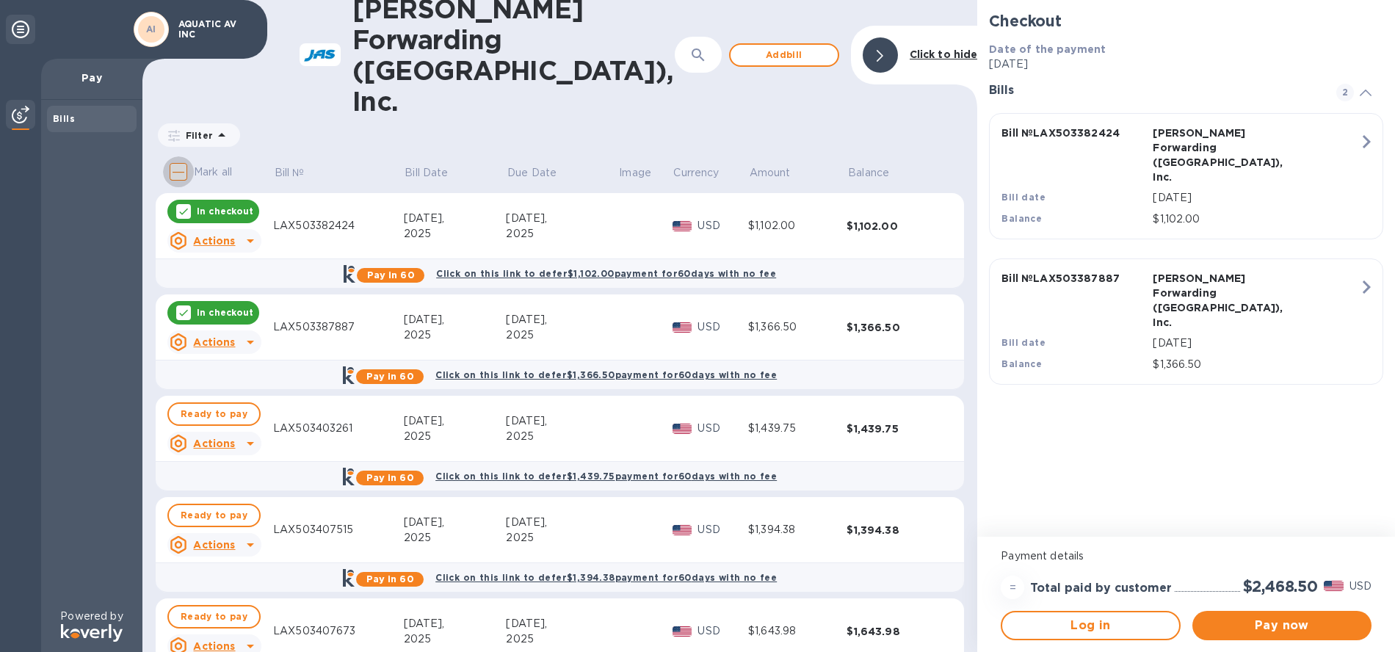
click at [182, 156] on input "Mark all" at bounding box center [178, 171] width 31 height 31
checkbox input "true"
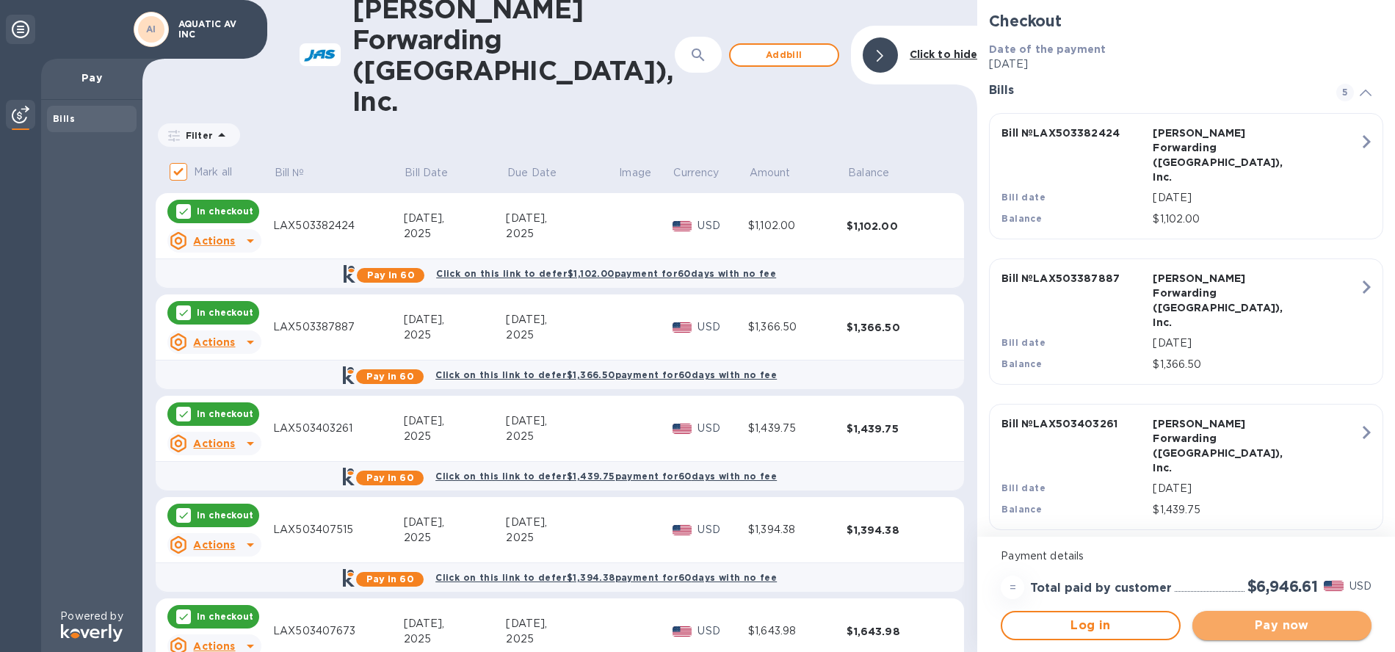
click at [1257, 623] on span "Pay now" at bounding box center [1282, 626] width 156 height 18
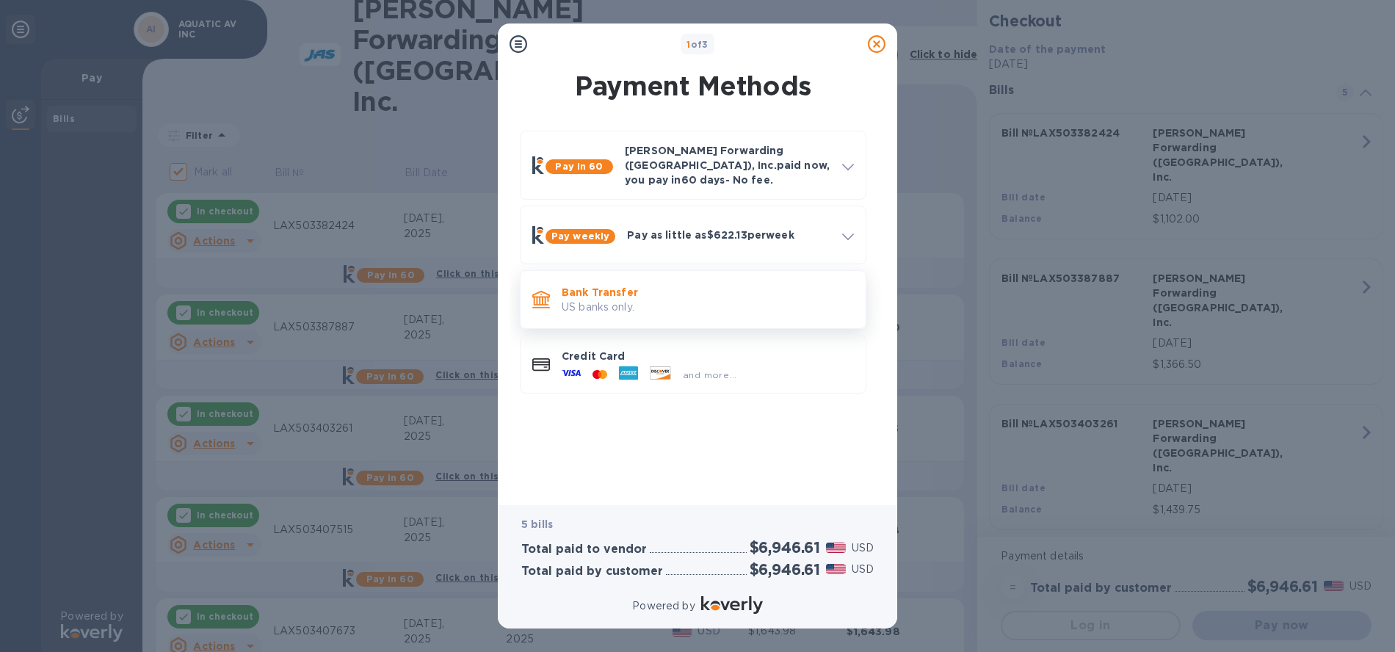
click at [632, 300] on p "US banks only." at bounding box center [708, 307] width 292 height 15
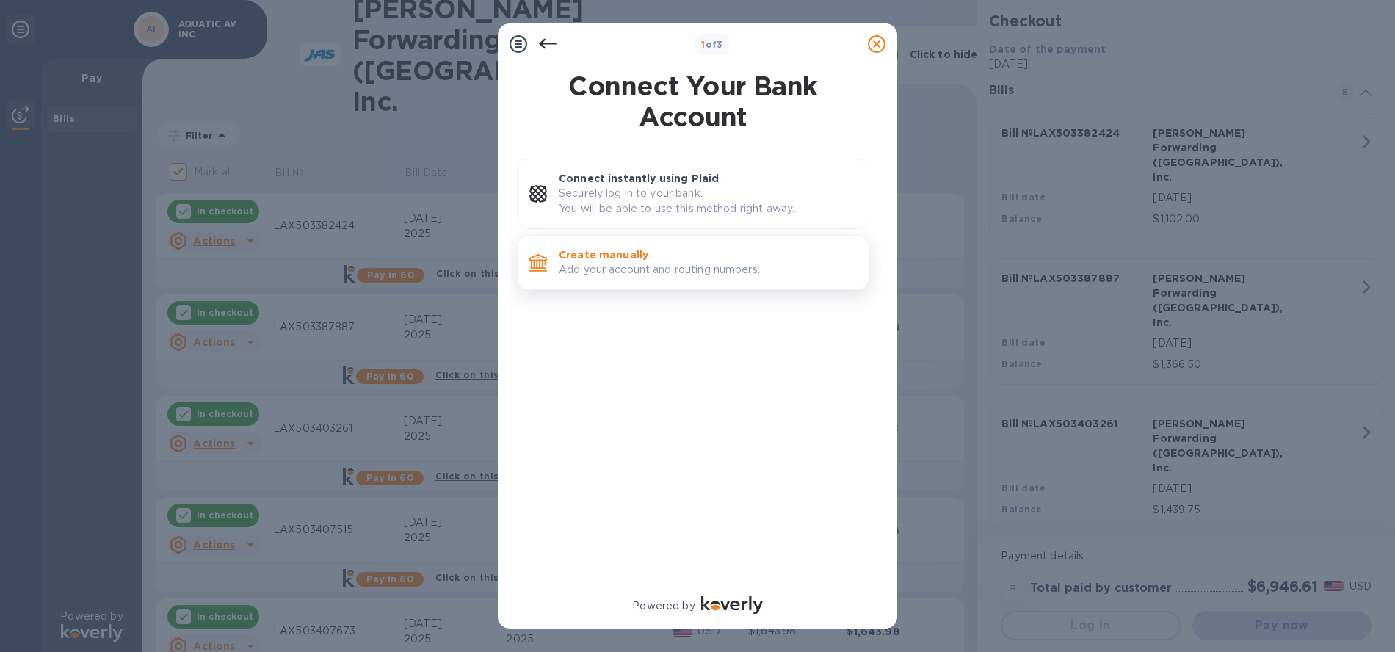
click at [611, 262] on p "Add your account and routing numbers." at bounding box center [708, 269] width 298 height 15
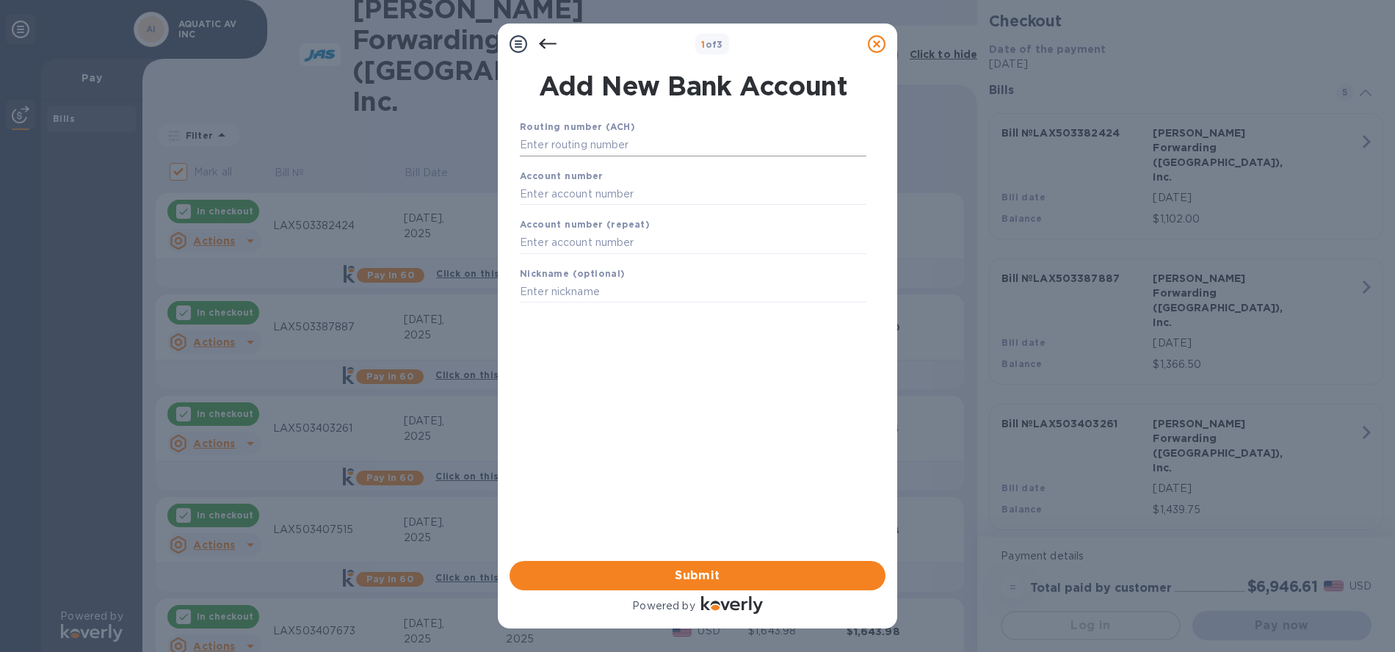
click at [618, 148] on input "text" at bounding box center [693, 145] width 347 height 22
type input "121042882"
click at [590, 206] on input "text" at bounding box center [693, 212] width 347 height 22
type input "1806102234"
click at [603, 257] on input "text" at bounding box center [693, 261] width 347 height 22
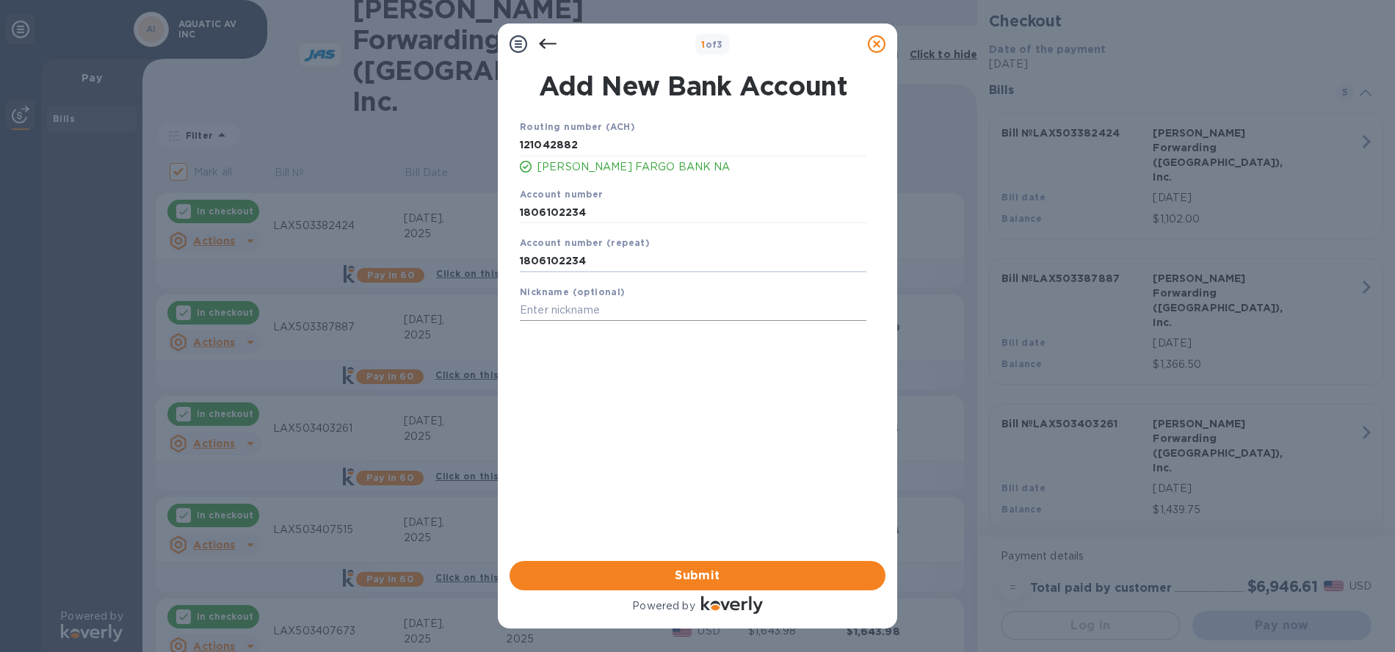
type input "1806102234"
click at [611, 311] on input "text" at bounding box center [693, 311] width 347 height 22
type input "AV"
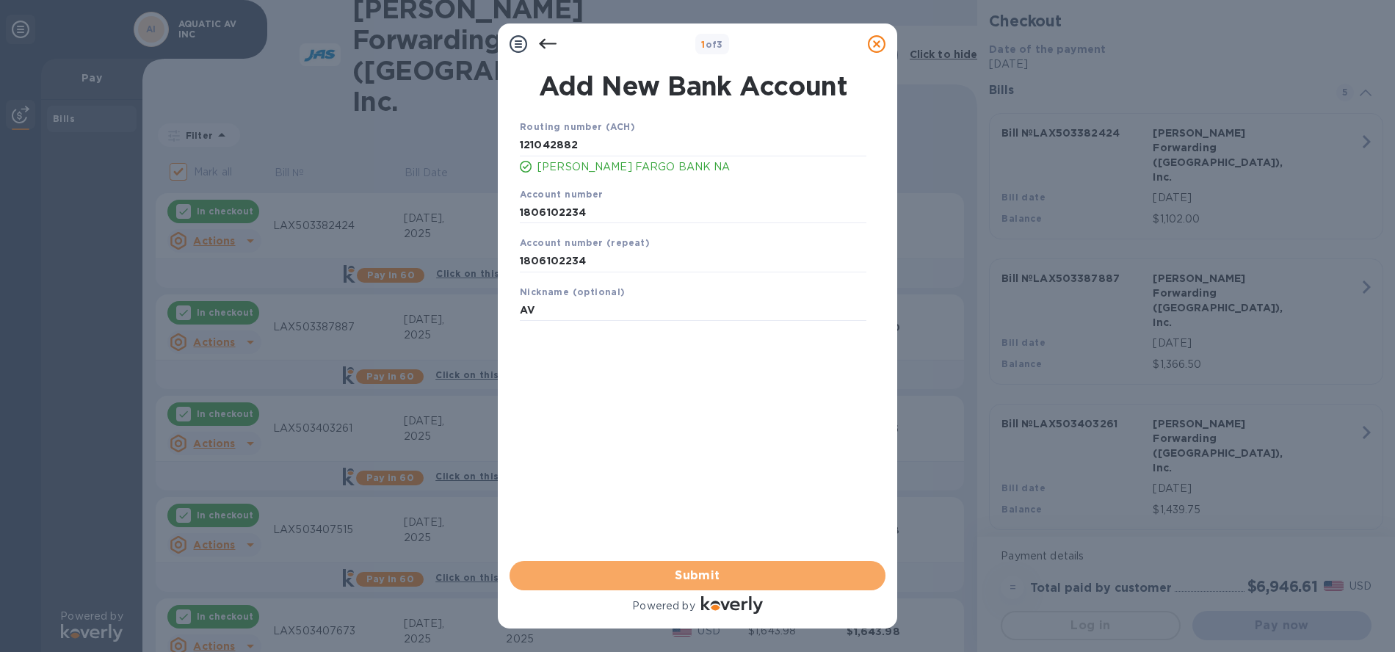
click at [692, 570] on span "Submit" at bounding box center [697, 576] width 352 height 18
